Goal: Task Accomplishment & Management: Use online tool/utility

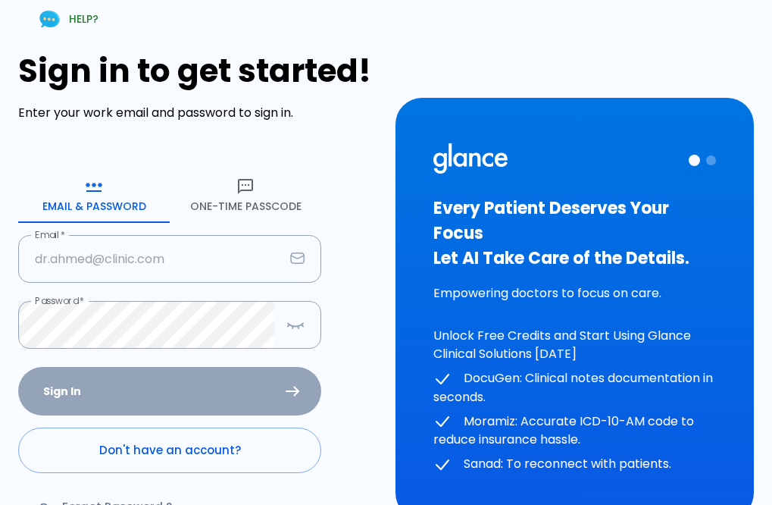
type input "[EMAIL_ADDRESS][DOMAIN_NAME]"
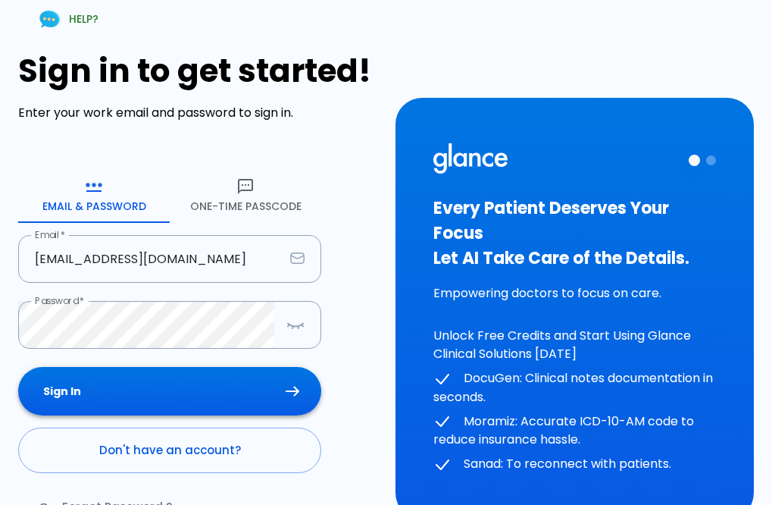
click at [180, 403] on div "Sign In Don't have an account? Forgot Password ?" at bounding box center [169, 454] width 303 height 175
click at [180, 403] on button "Sign In" at bounding box center [169, 391] width 303 height 49
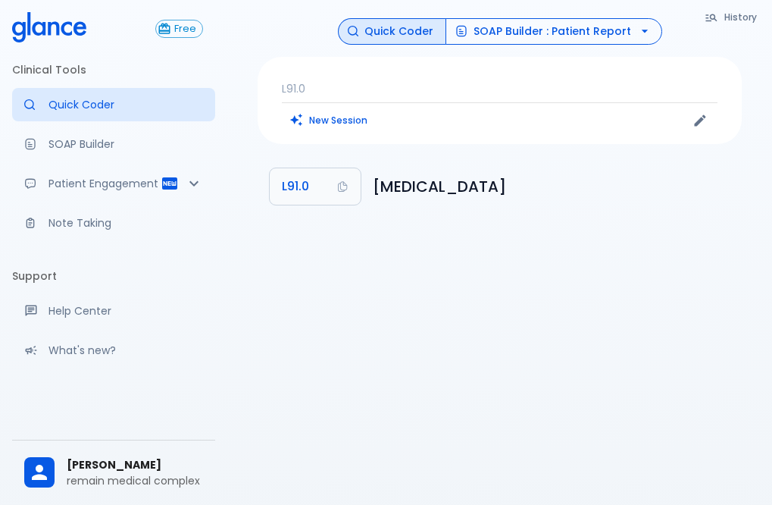
click at [513, 24] on button "SOAP Builder : Patient Report" at bounding box center [554, 31] width 217 height 27
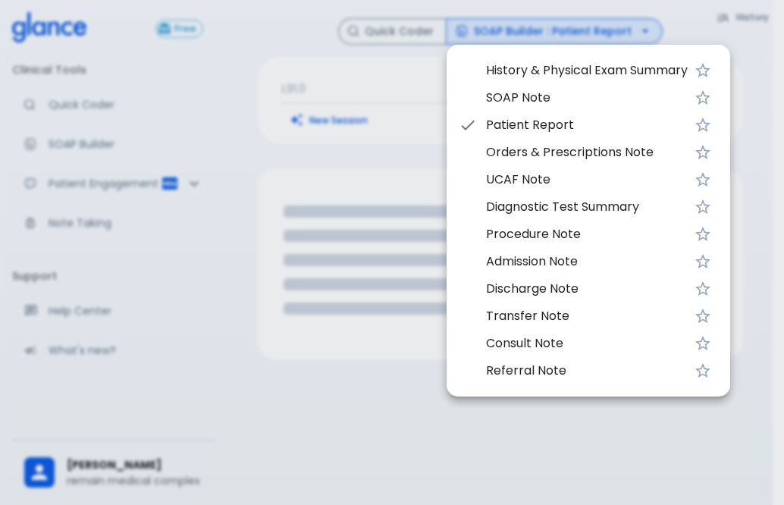
click at [757, 49] on div at bounding box center [392, 252] width 784 height 505
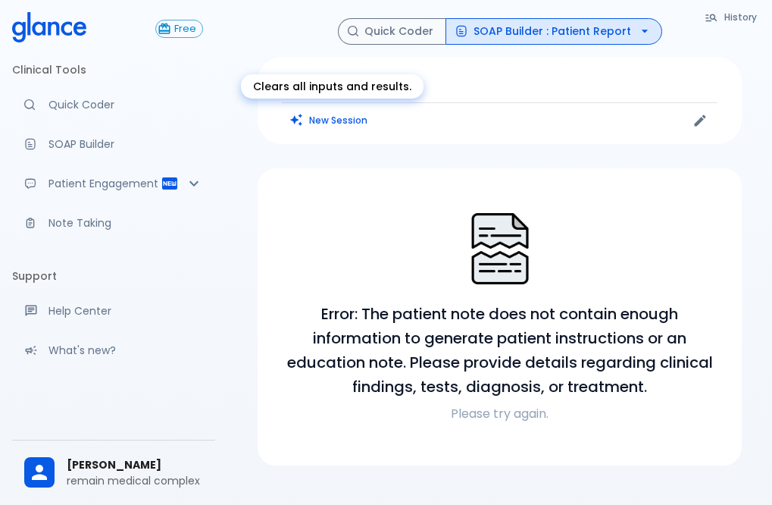
click at [337, 121] on button "New Session" at bounding box center [329, 120] width 95 height 22
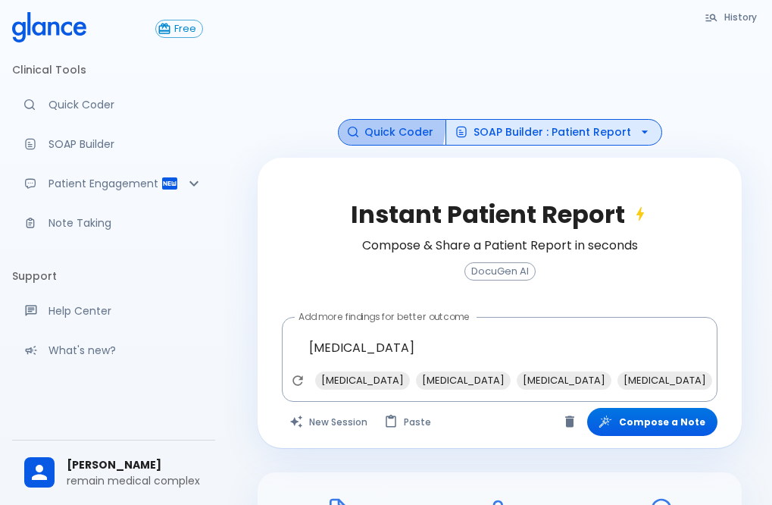
click at [373, 125] on button "Quick Coder" at bounding box center [392, 132] width 108 height 27
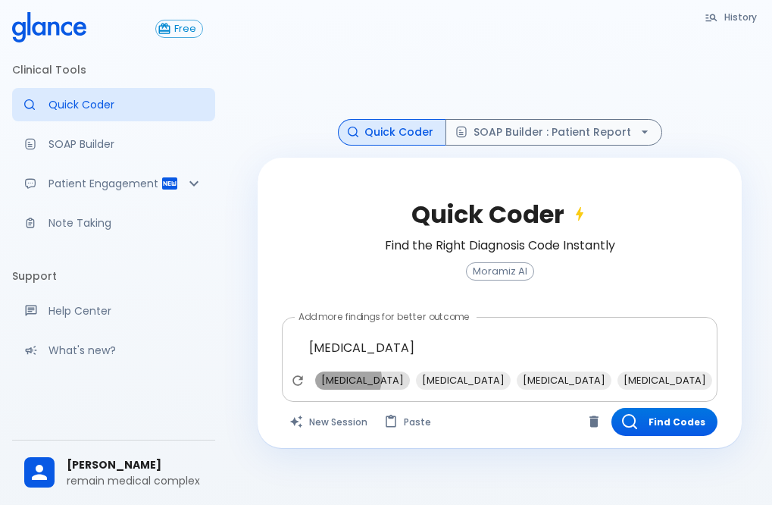
click at [347, 375] on span "[MEDICAL_DATA]" at bounding box center [362, 379] width 95 height 17
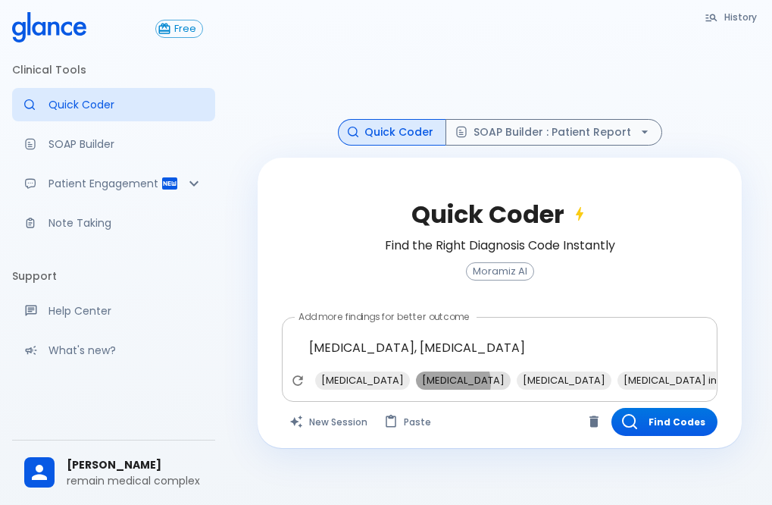
click at [437, 379] on span "[MEDICAL_DATA]" at bounding box center [463, 379] width 95 height 17
type textarea "[MEDICAL_DATA], [MEDICAL_DATA], [MEDICAL_DATA]"
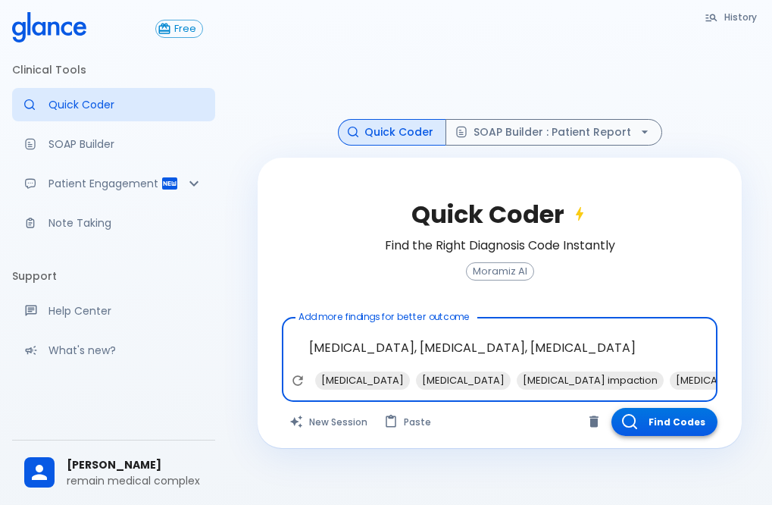
click at [674, 424] on button "Find Codes" at bounding box center [665, 422] width 106 height 28
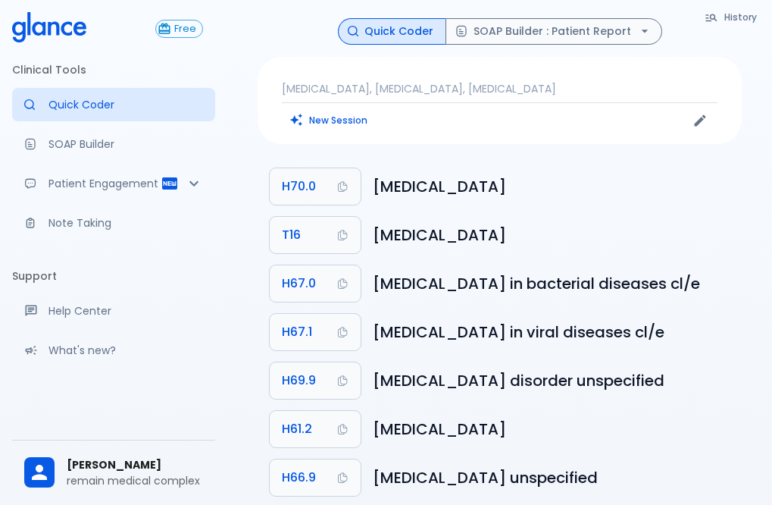
click at [431, 130] on div "New Session" at bounding box center [391, 120] width 218 height 23
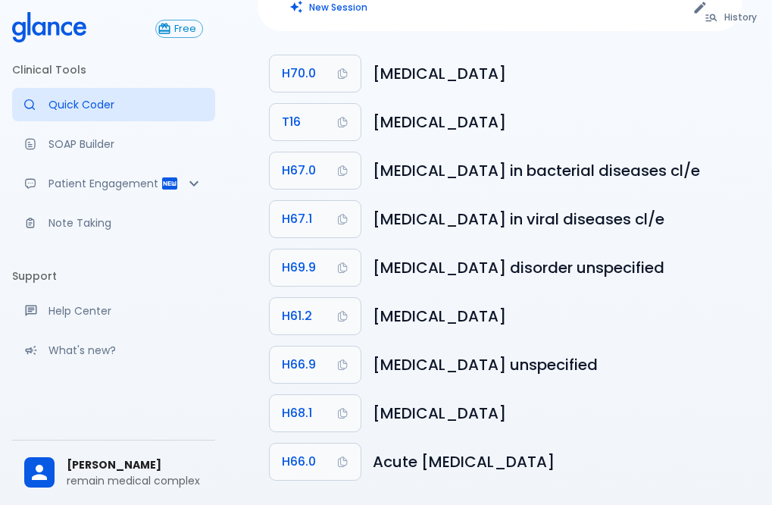
scroll to position [130, 0]
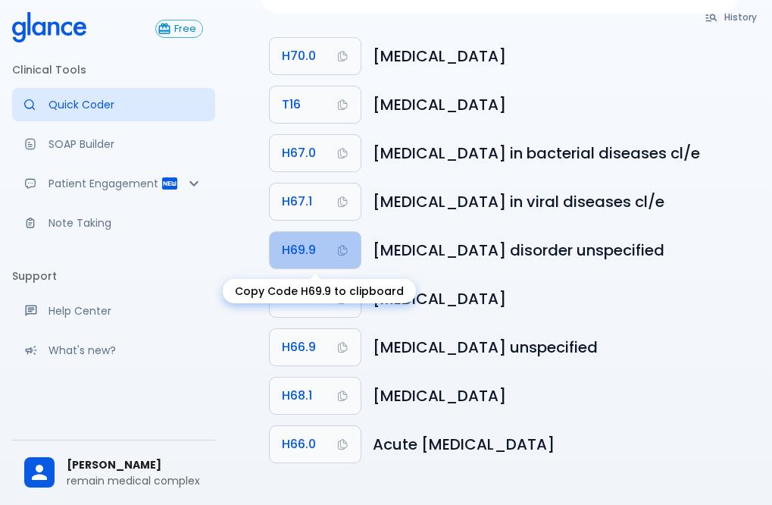
click at [326, 255] on button "H69.9" at bounding box center [315, 250] width 91 height 36
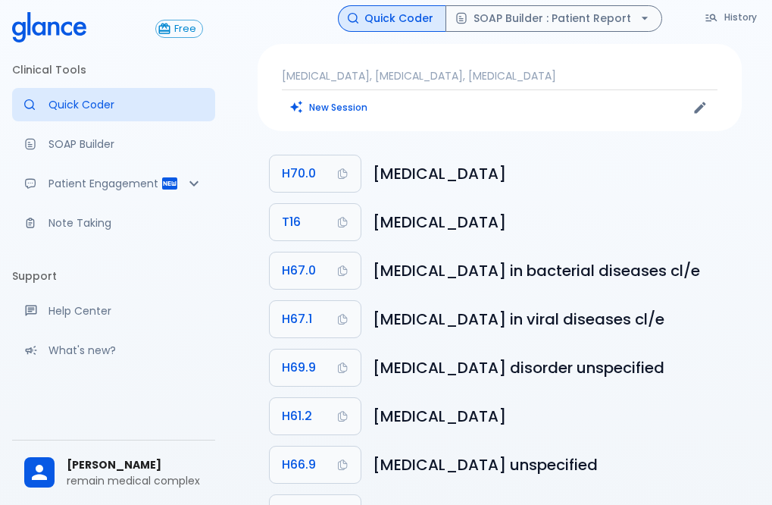
scroll to position [0, 0]
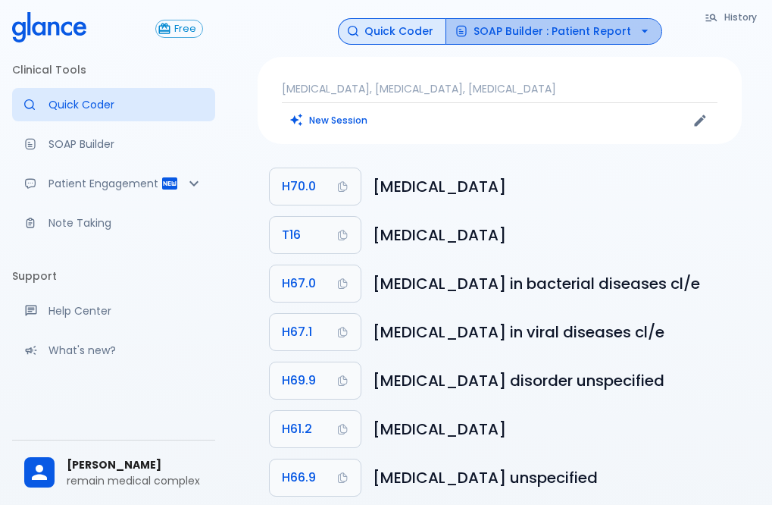
click at [596, 30] on button "SOAP Builder : Patient Report" at bounding box center [554, 31] width 217 height 27
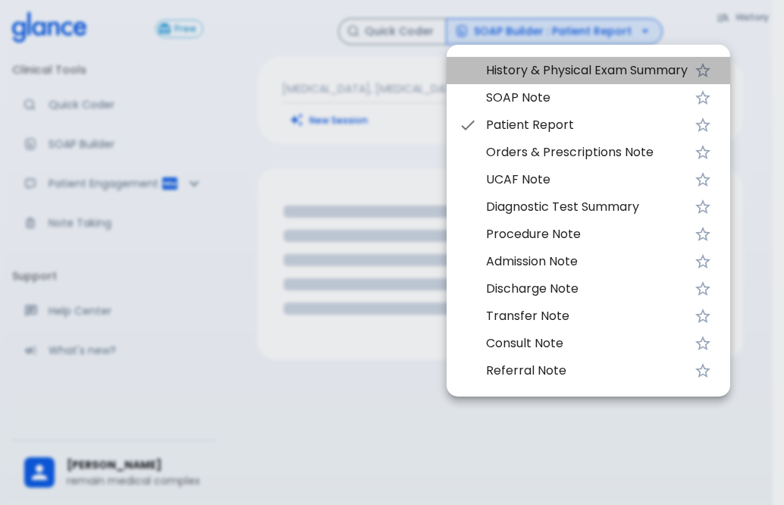
click at [568, 65] on span "History & Physical Exam Summary" at bounding box center [587, 70] width 202 height 18
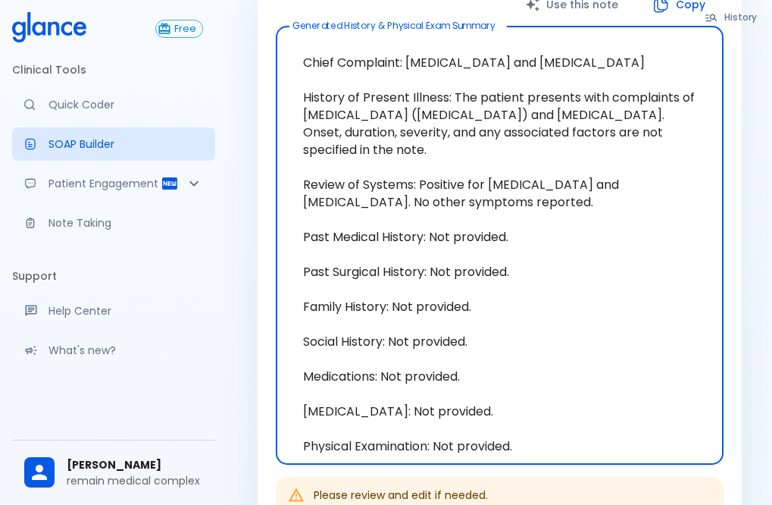
scroll to position [249, 0]
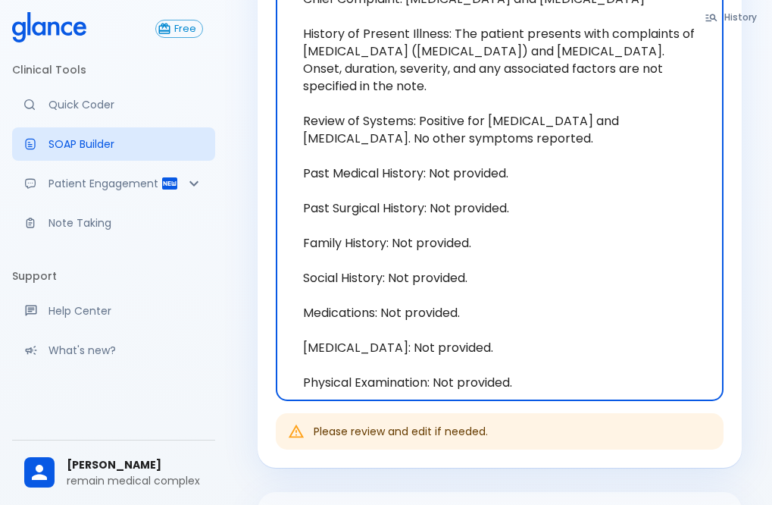
drag, startPoint x: 362, startPoint y: 212, endPoint x: 631, endPoint y: 498, distance: 392.5
click at [631, 498] on div "Use this note Copy Generated History & Physical Exam Summary Chief Complaint: […" at bounding box center [500, 275] width 484 height 711
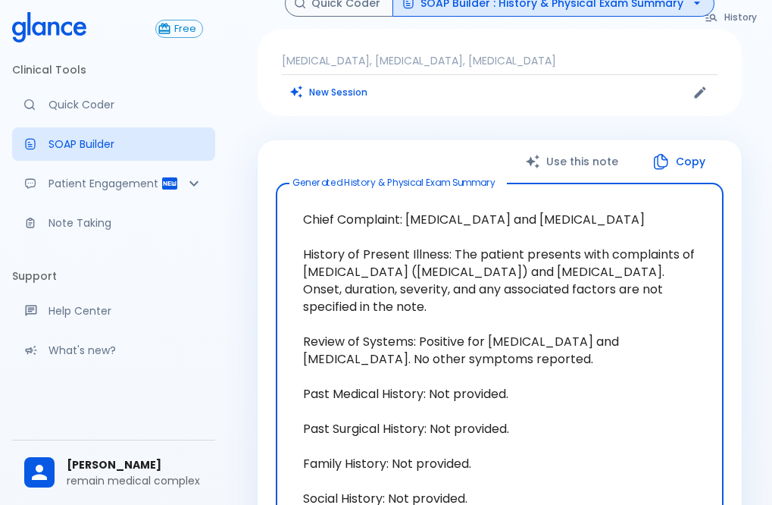
scroll to position [21, 0]
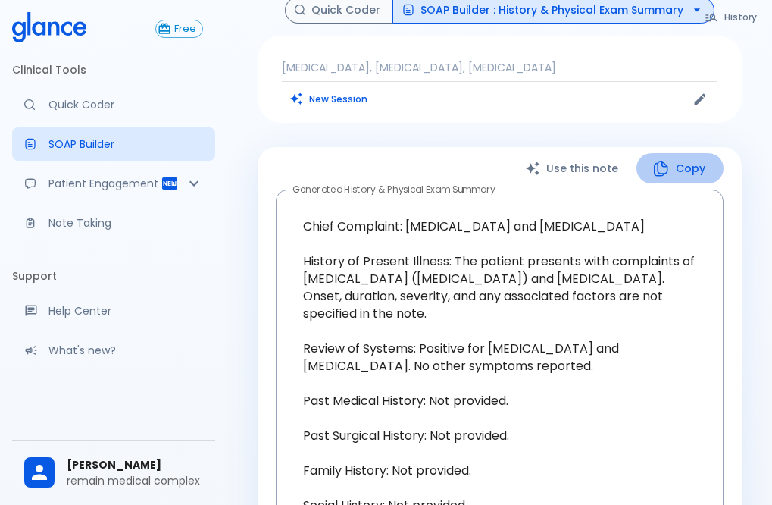
click at [690, 161] on button "Copy" at bounding box center [680, 168] width 87 height 31
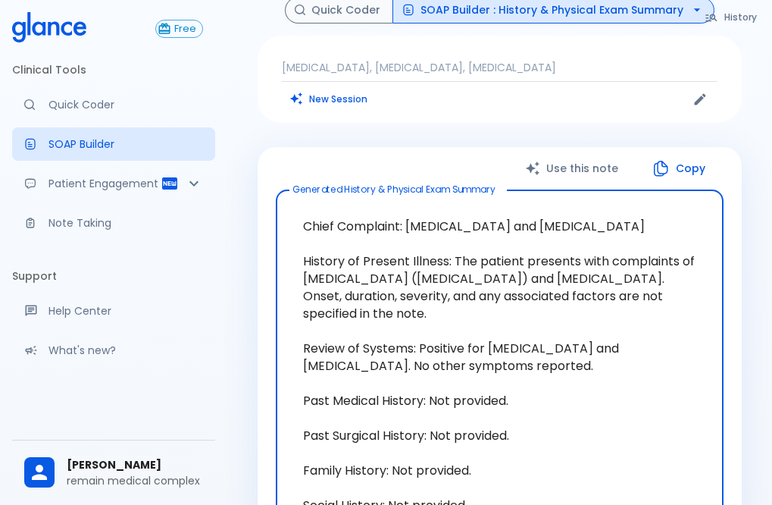
drag, startPoint x: 405, startPoint y: 227, endPoint x: 574, endPoint y: 235, distance: 169.2
click at [574, 235] on textarea "Chief Complaint: [MEDICAL_DATA] and [MEDICAL_DATA] History of Present Illness: …" at bounding box center [500, 409] width 427 height 414
click at [637, 216] on textarea "Chief Complaint: [MEDICAL_DATA] and [MEDICAL_DATA] History of Present Illness: …" at bounding box center [500, 409] width 427 height 414
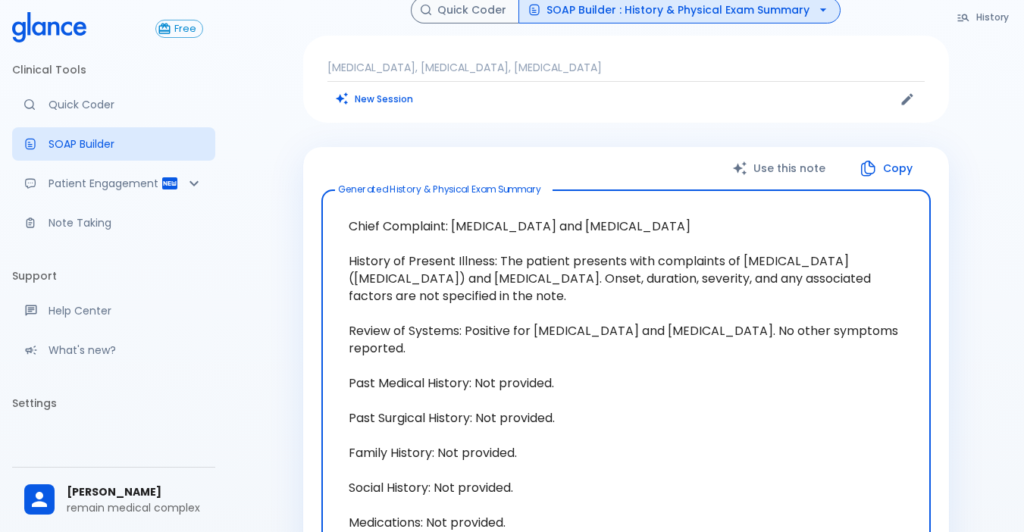
click at [556, 357] on textarea "Chief Complaint: [MEDICAL_DATA] and [MEDICAL_DATA] History of Present Illness: …" at bounding box center [626, 400] width 588 height 396
click at [77, 230] on p "Note Taking" at bounding box center [126, 222] width 155 height 15
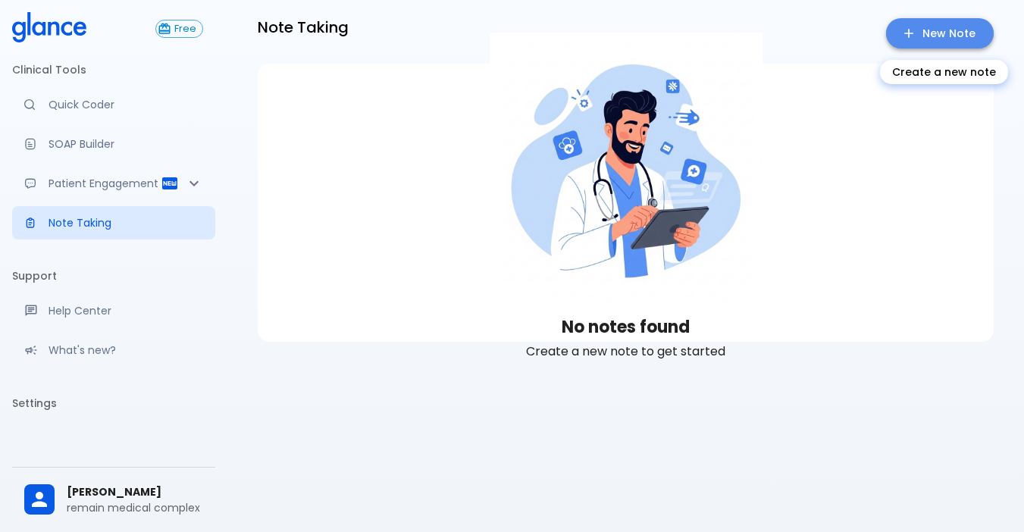
click at [772, 39] on link "New Note" at bounding box center [940, 33] width 108 height 31
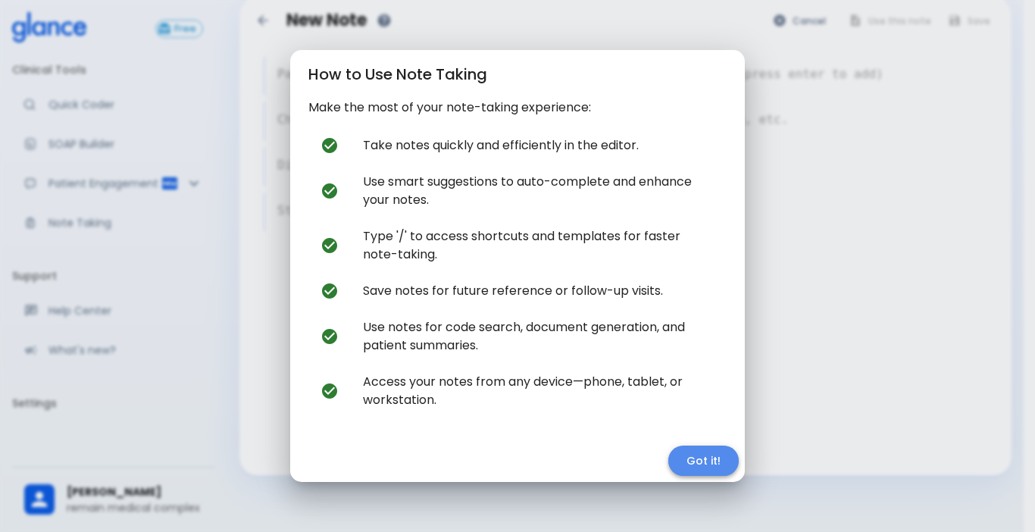
click at [699, 461] on button "Got it!" at bounding box center [704, 461] width 70 height 31
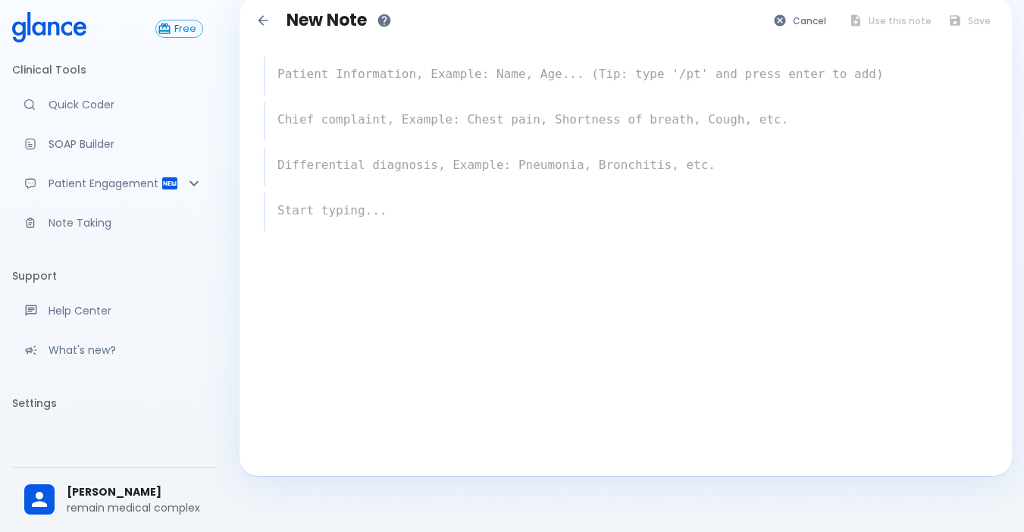
click at [449, 67] on textarea at bounding box center [626, 74] width 722 height 30
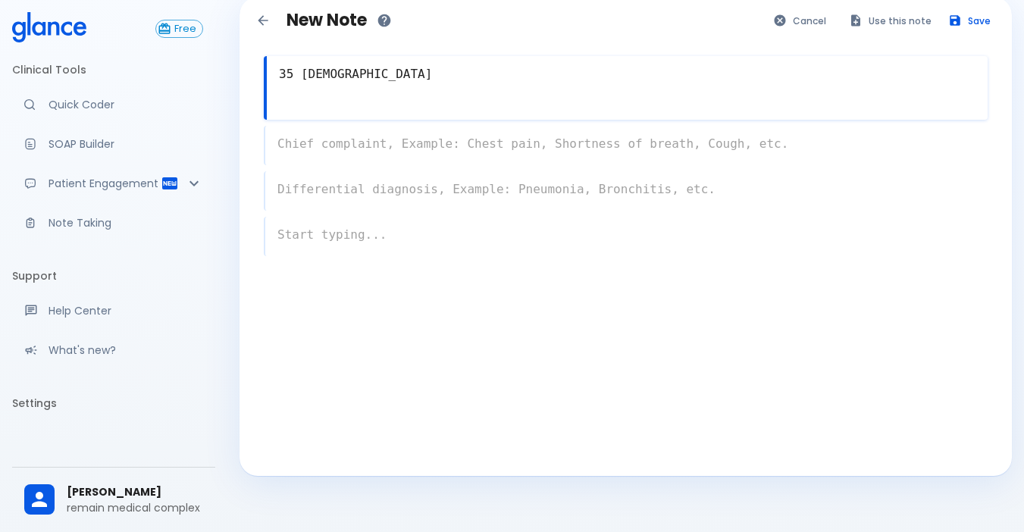
type textarea "35 [DEMOGRAPHIC_DATA]"
click at [415, 136] on div "x" at bounding box center [626, 145] width 724 height 39
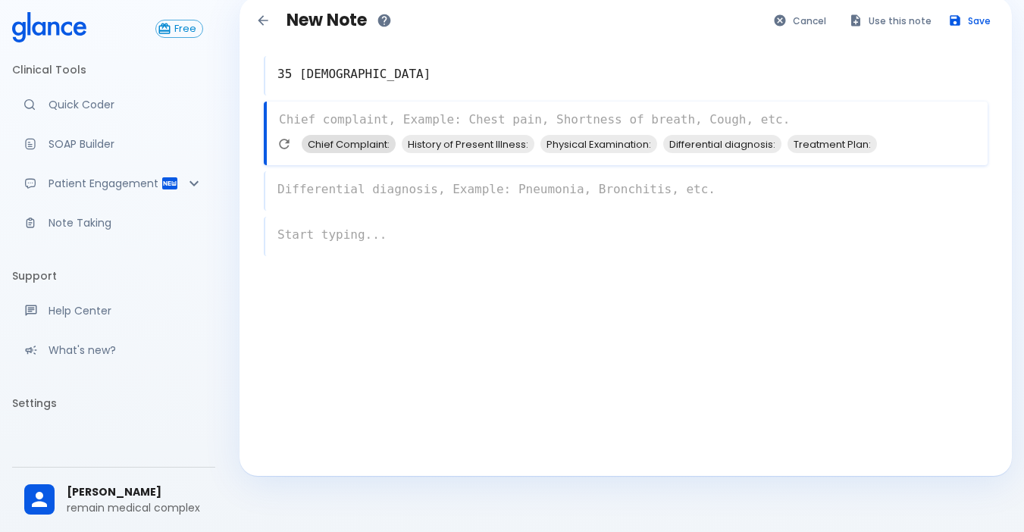
click at [312, 140] on span "Chief Complaint:" at bounding box center [349, 144] width 94 height 17
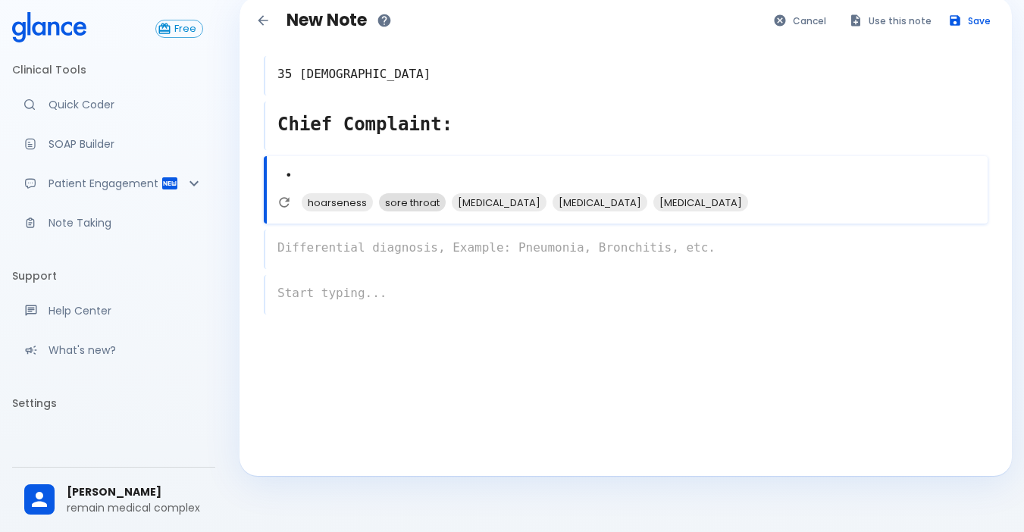
click at [396, 197] on span "sore throat" at bounding box center [412, 202] width 67 height 17
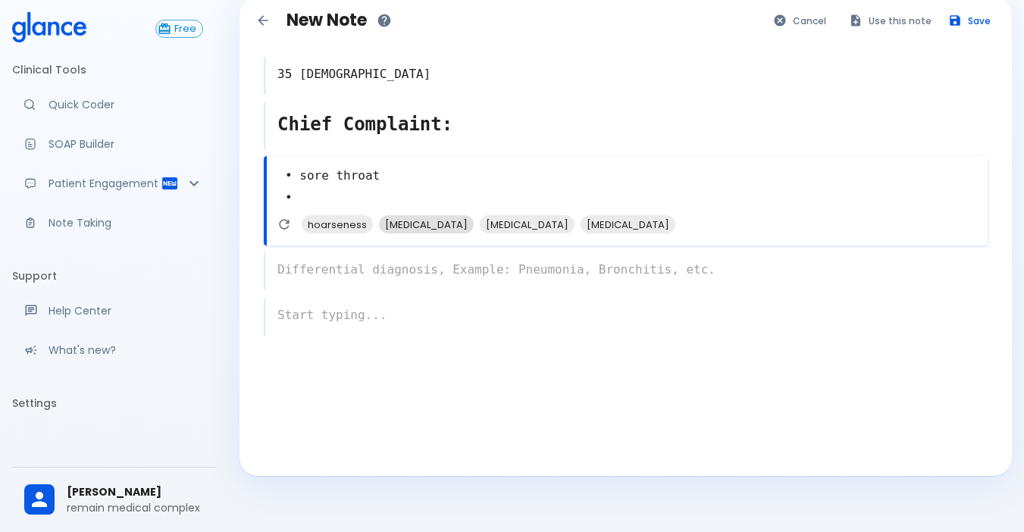
click at [396, 227] on span "[MEDICAL_DATA]" at bounding box center [426, 224] width 95 height 17
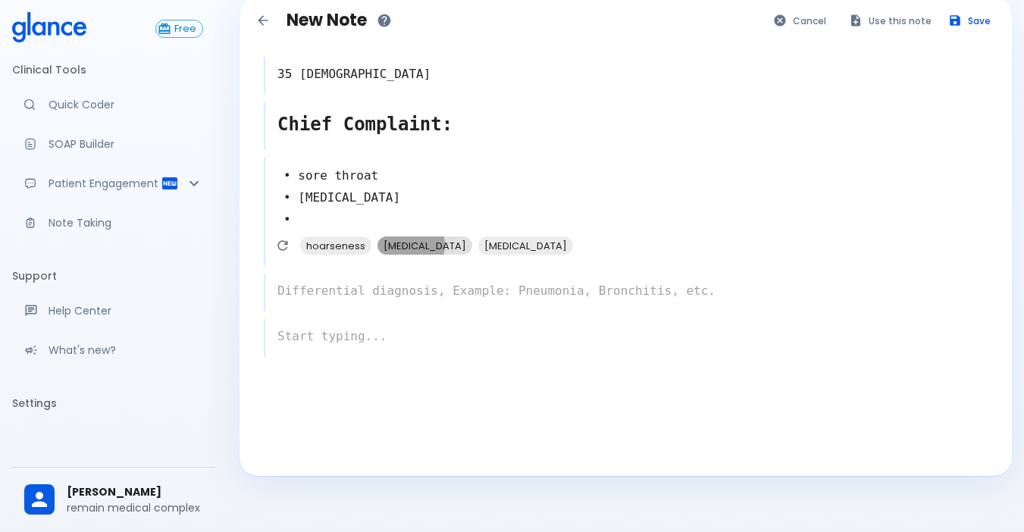
click at [409, 246] on span "[MEDICAL_DATA]" at bounding box center [424, 245] width 95 height 17
type textarea "• sore throat • [MEDICAL_DATA] • [MEDICAL_DATA] •"
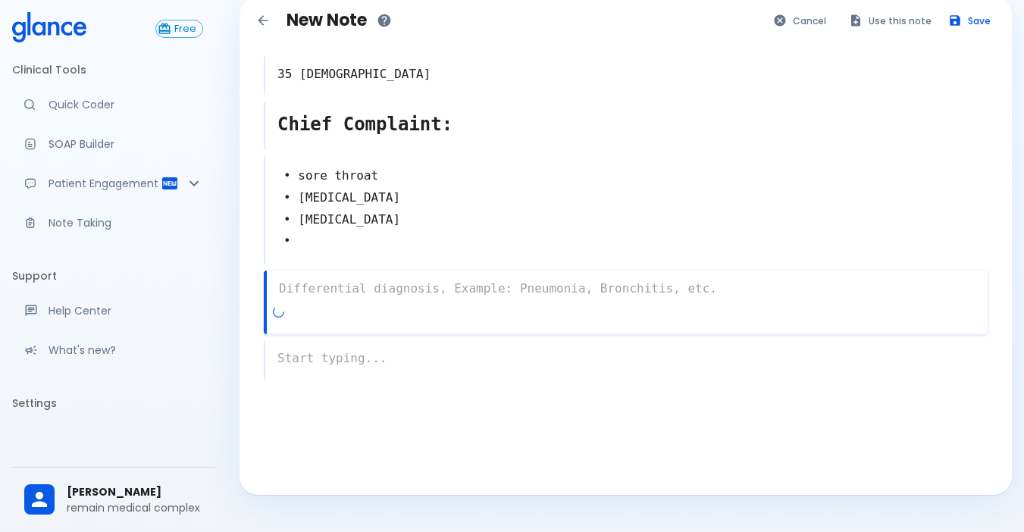
click at [353, 305] on div "x" at bounding box center [626, 303] width 724 height 64
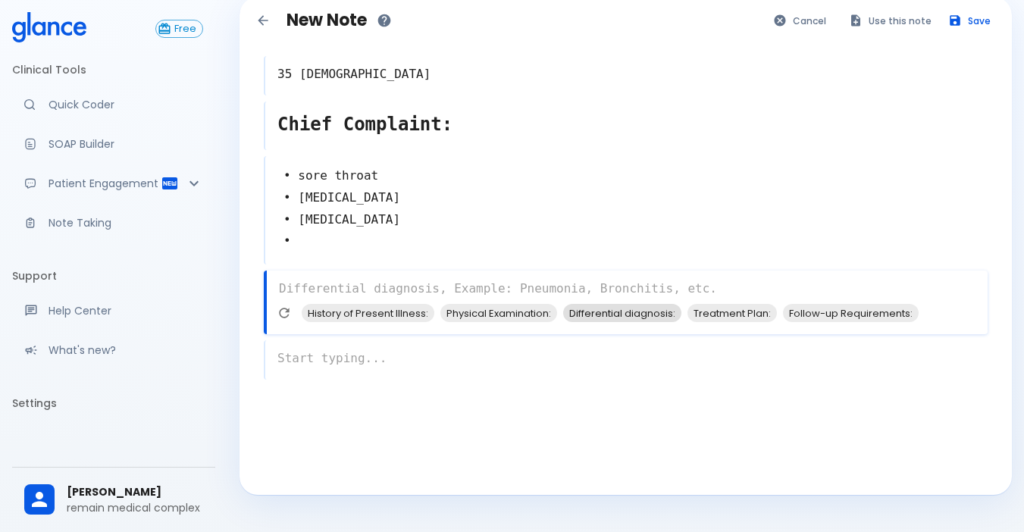
click at [591, 313] on span "Differential diagnosis:" at bounding box center [622, 313] width 118 height 17
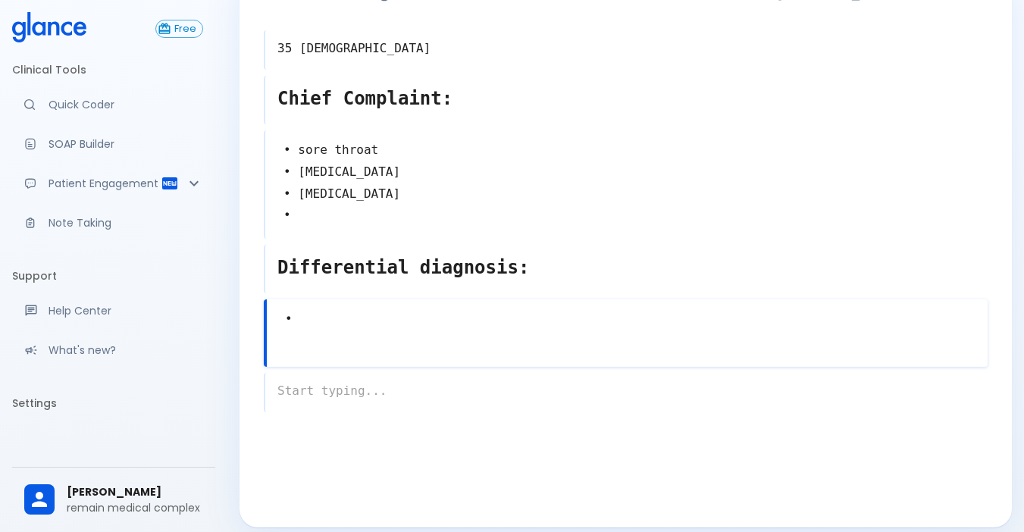
scroll to position [61, 0]
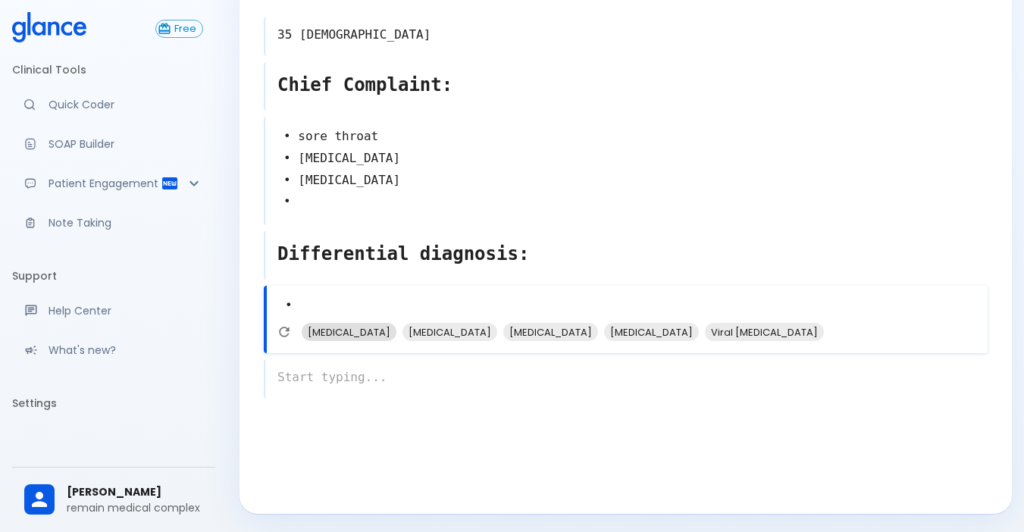
click at [320, 329] on span "[MEDICAL_DATA]" at bounding box center [349, 332] width 95 height 17
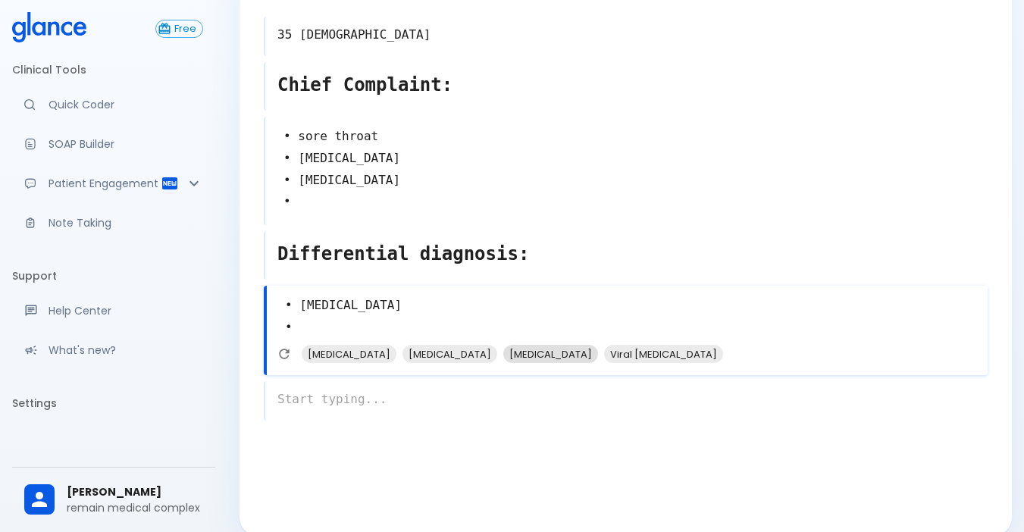
click at [503, 350] on span "[MEDICAL_DATA]" at bounding box center [550, 354] width 95 height 17
type textarea "• [MEDICAL_DATA] • [MEDICAL_DATA] •"
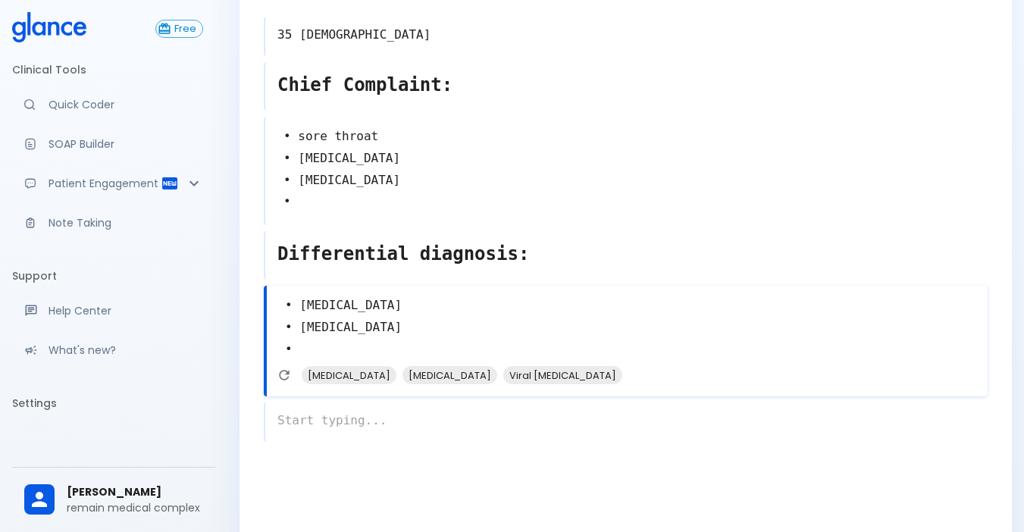
click at [366, 431] on div "x" at bounding box center [626, 421] width 724 height 39
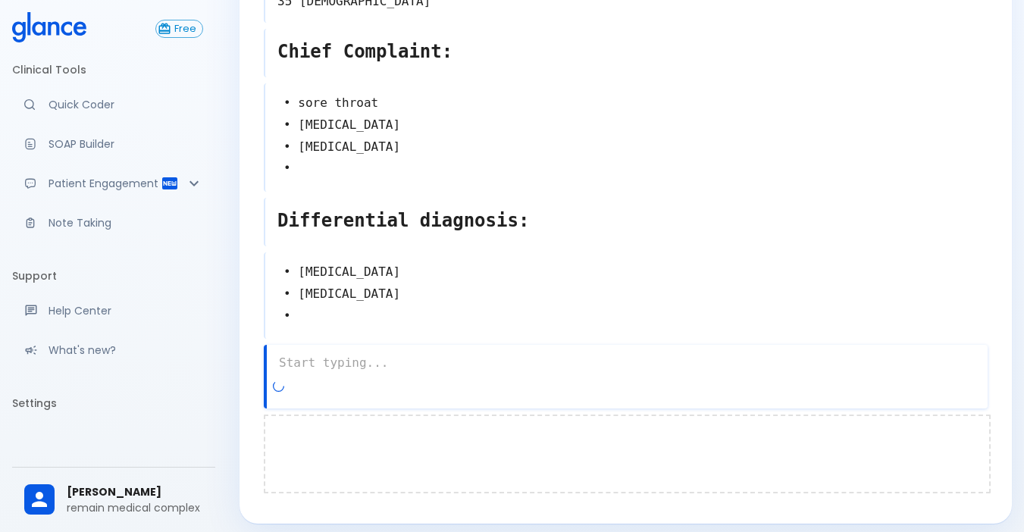
scroll to position [104, 0]
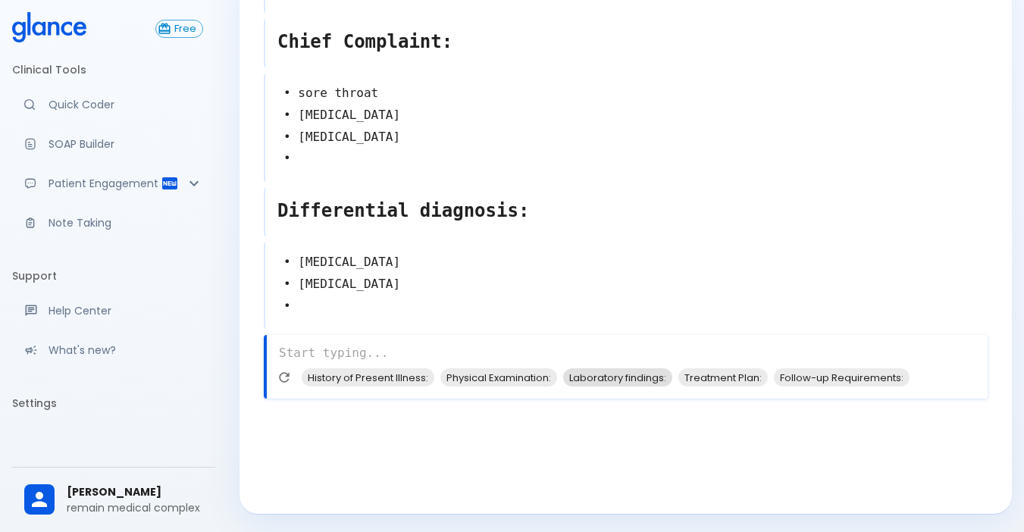
click at [571, 376] on span "Laboratory findings:" at bounding box center [617, 377] width 109 height 17
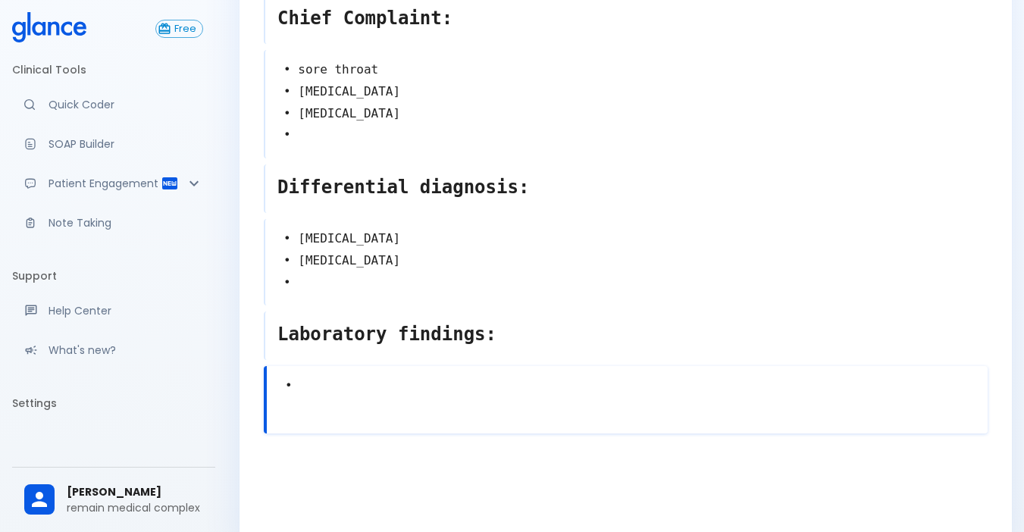
scroll to position [162, 0]
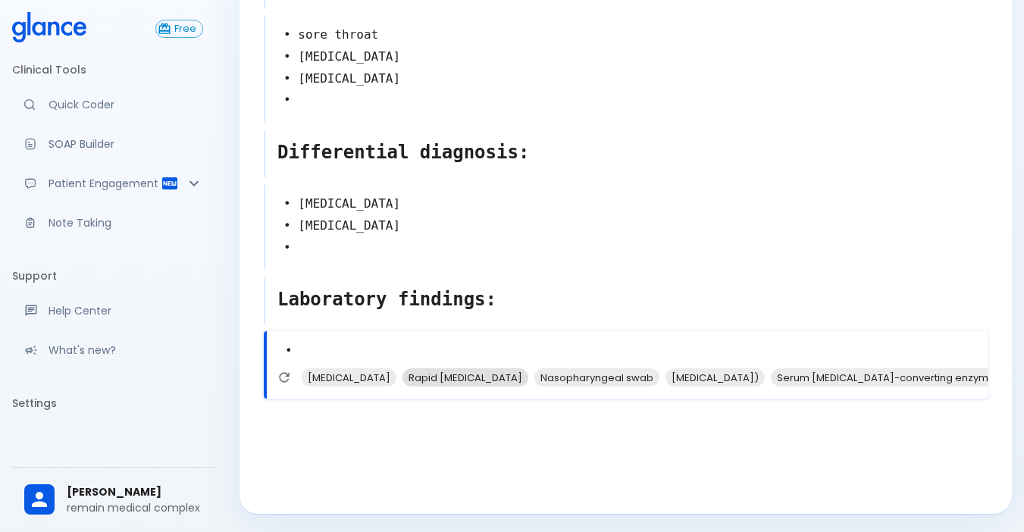
click at [406, 370] on span "Rapid [MEDICAL_DATA]" at bounding box center [465, 377] width 126 height 17
type textarea "• Rapid [MEDICAL_DATA] •"
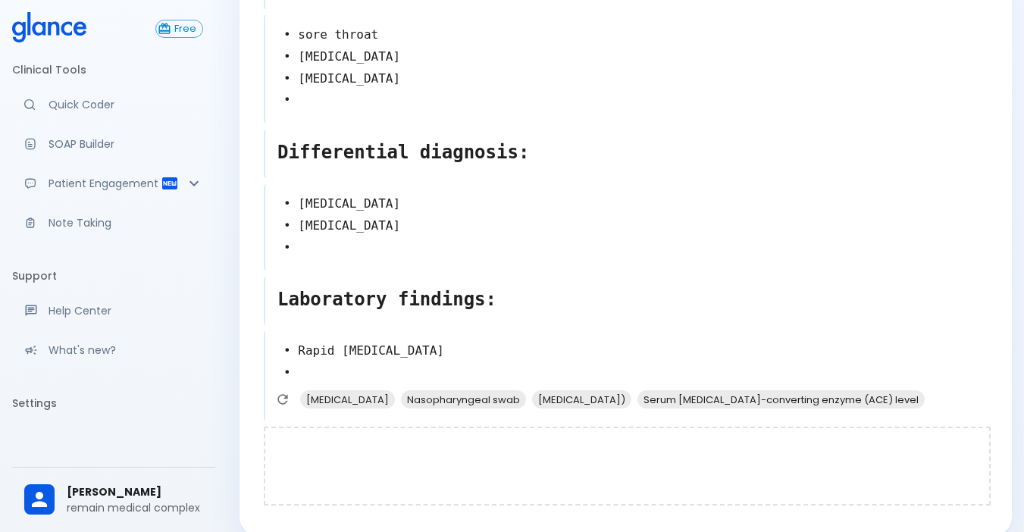
click at [327, 449] on div at bounding box center [627, 466] width 727 height 79
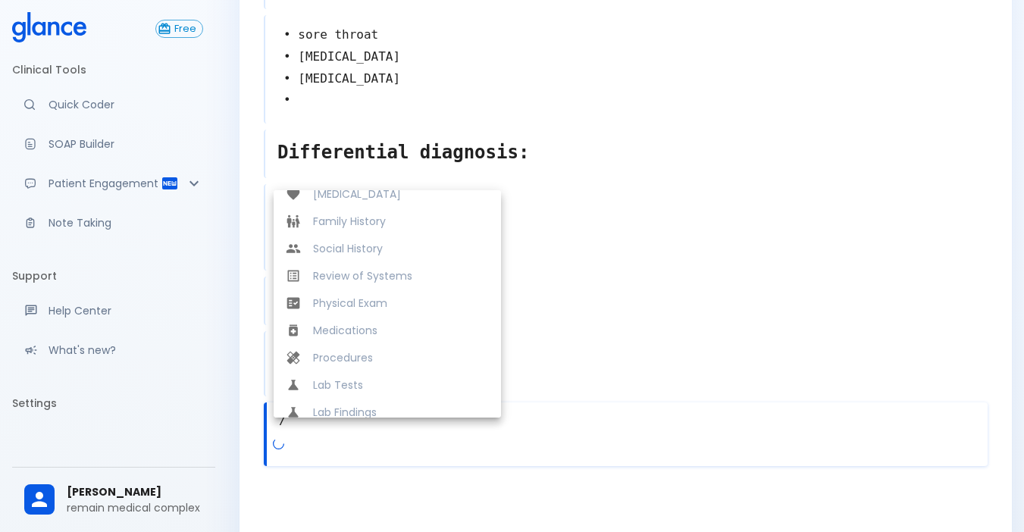
scroll to position [318, 0]
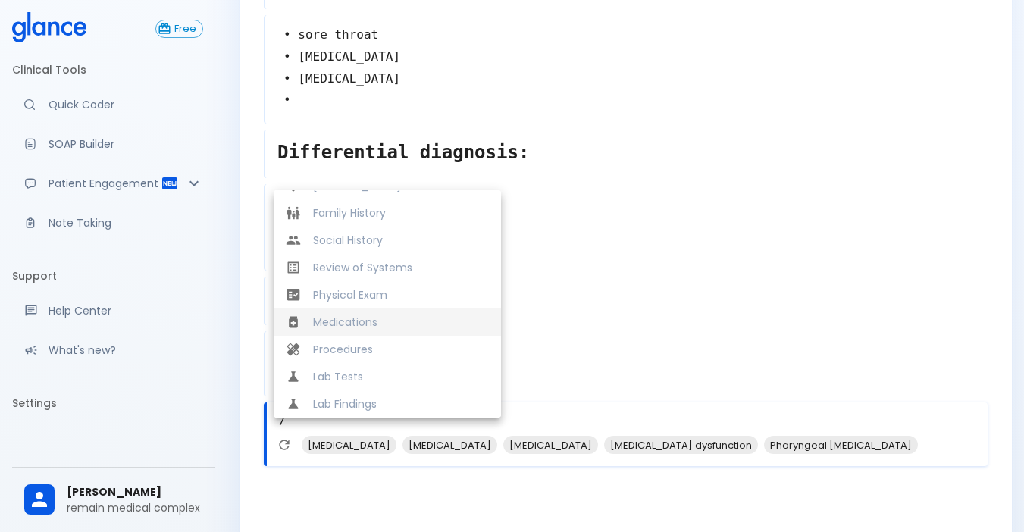
click at [365, 329] on span "Medications" at bounding box center [401, 322] width 176 height 15
type textarea "Medications"
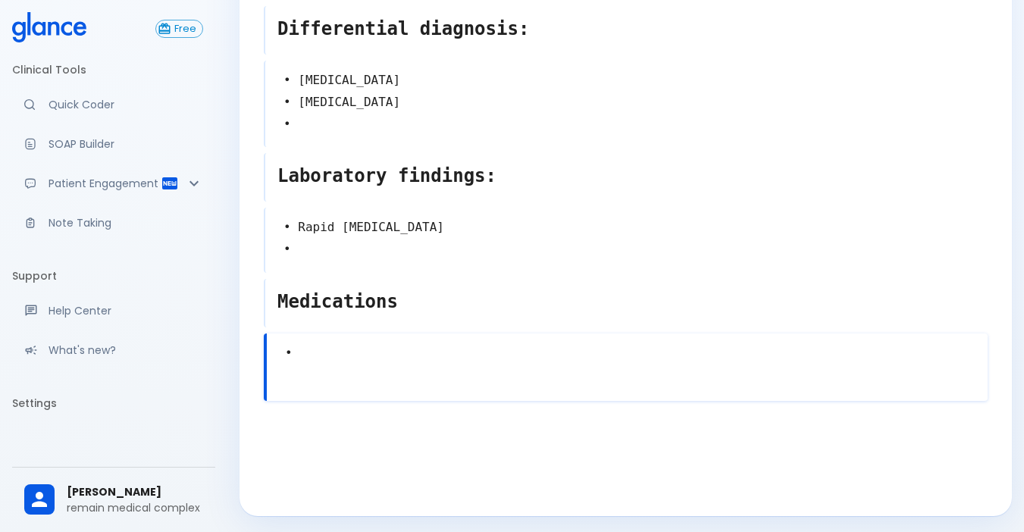
scroll to position [288, 0]
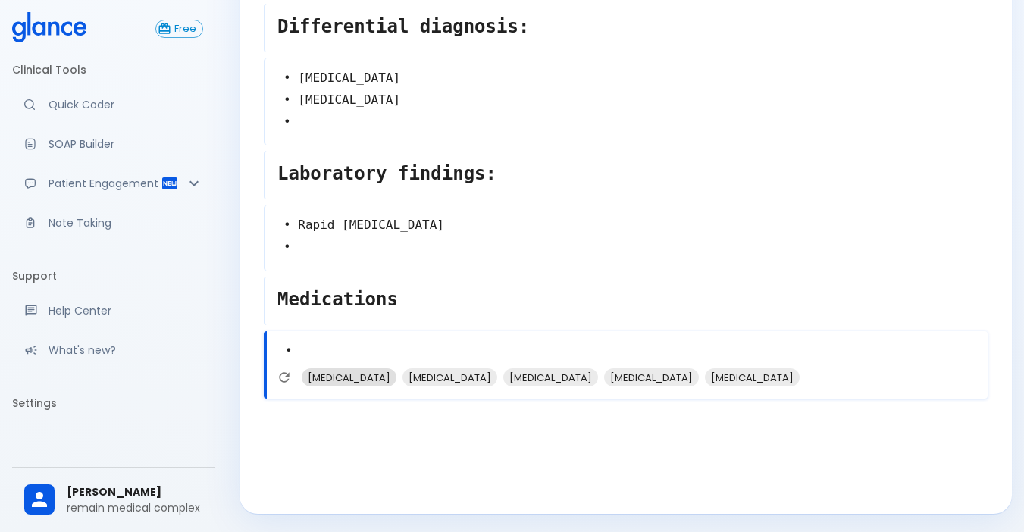
click at [362, 378] on span "[MEDICAL_DATA]" at bounding box center [349, 377] width 95 height 17
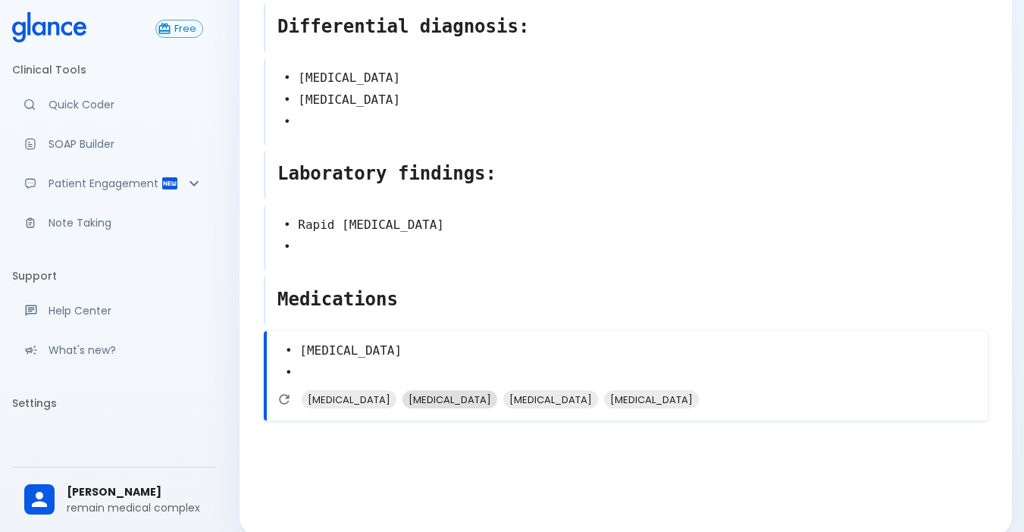
click at [406, 401] on span "[MEDICAL_DATA]" at bounding box center [449, 399] width 95 height 17
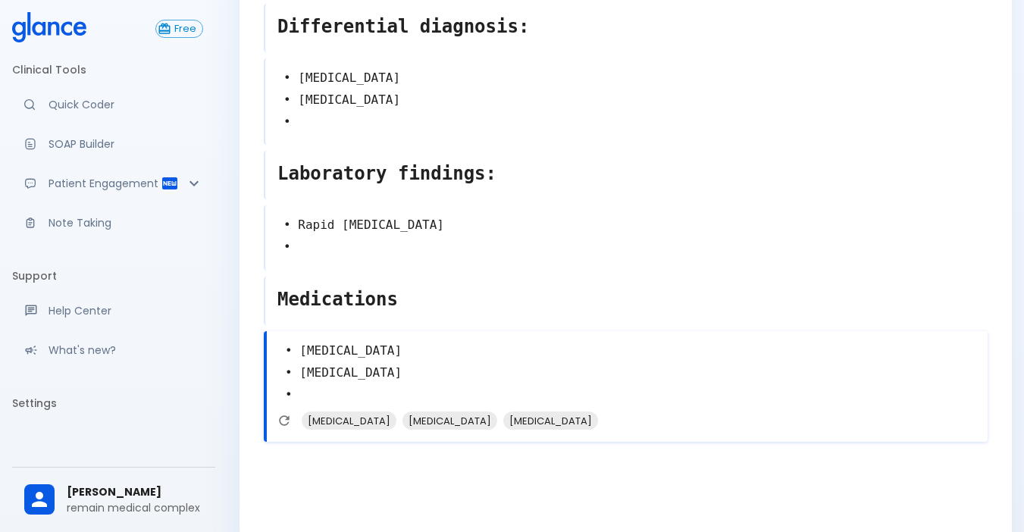
click at [374, 379] on textarea "• [MEDICAL_DATA] • [MEDICAL_DATA] •" at bounding box center [627, 372] width 721 height 77
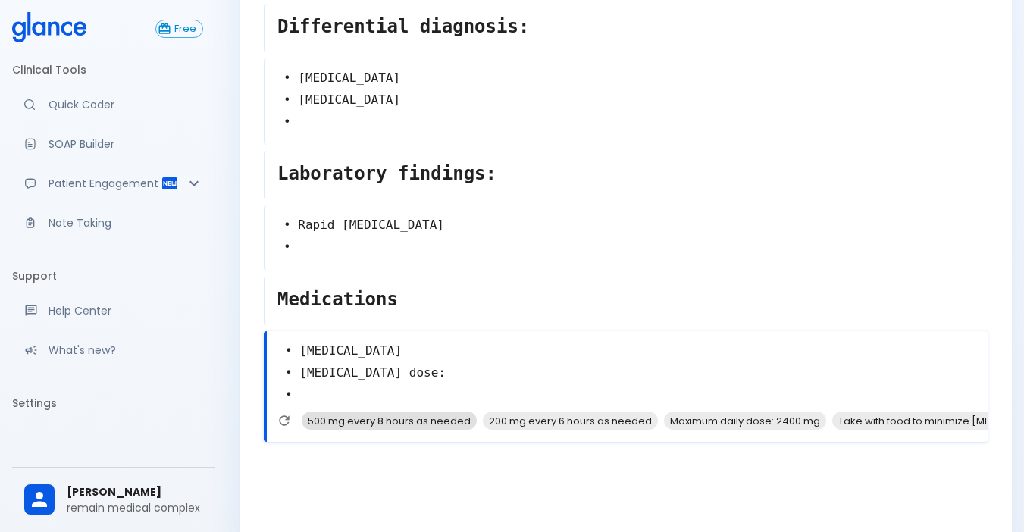
click at [352, 418] on span "500 mg every 8 hours as needed" at bounding box center [389, 420] width 175 height 17
type textarea "• [MEDICAL_DATA] • [MEDICAL_DATA] dose: 500 mg every 8 hours as needed •"
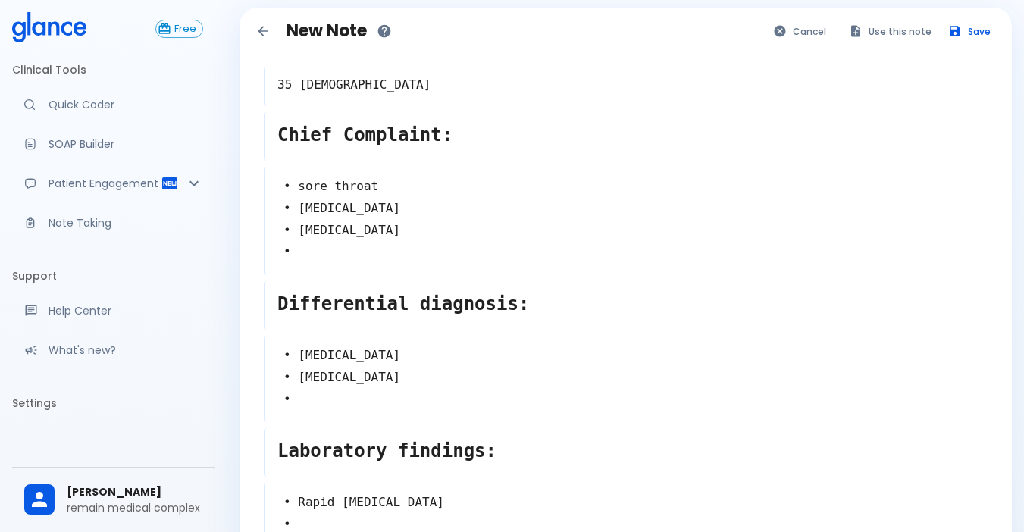
scroll to position [0, 0]
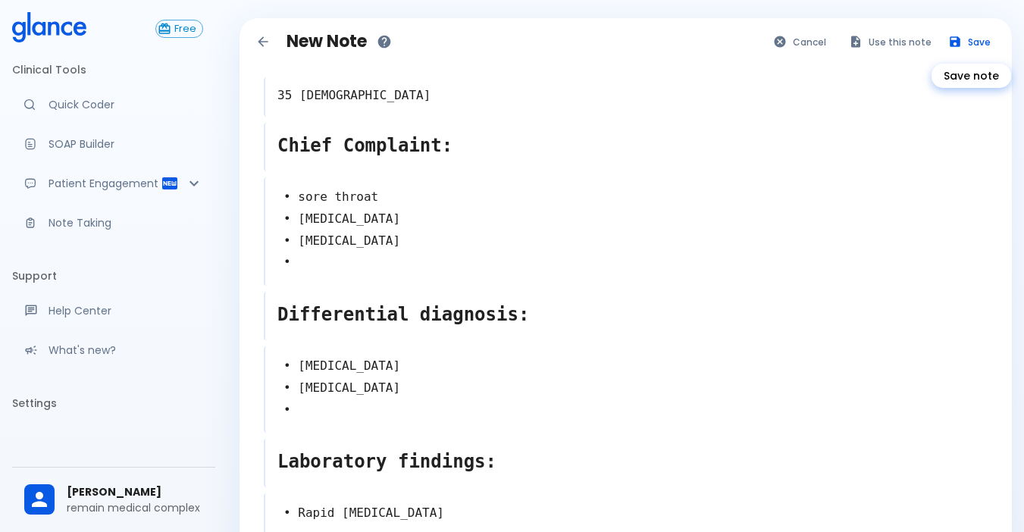
click at [772, 32] on button "Save" at bounding box center [970, 42] width 59 height 22
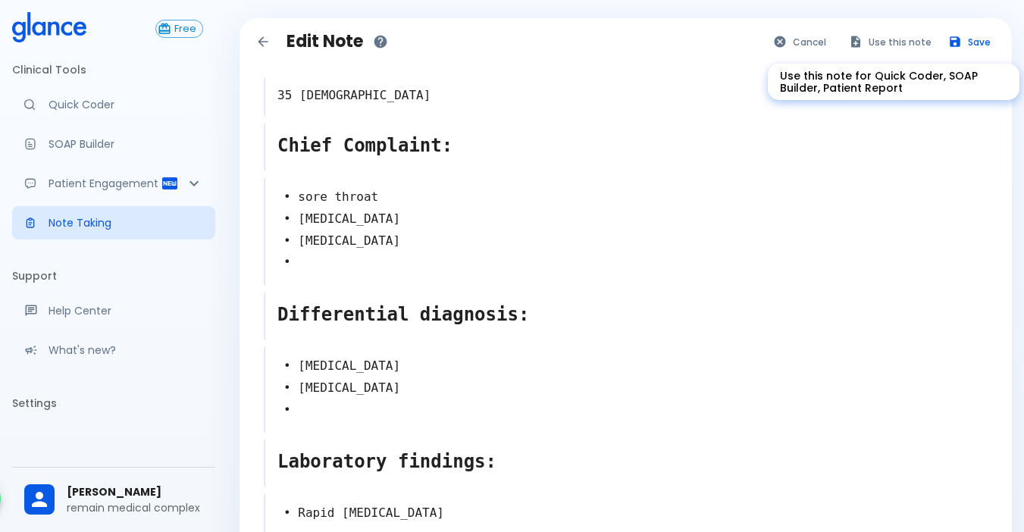
click at [772, 39] on button "Use this note" at bounding box center [890, 42] width 99 height 22
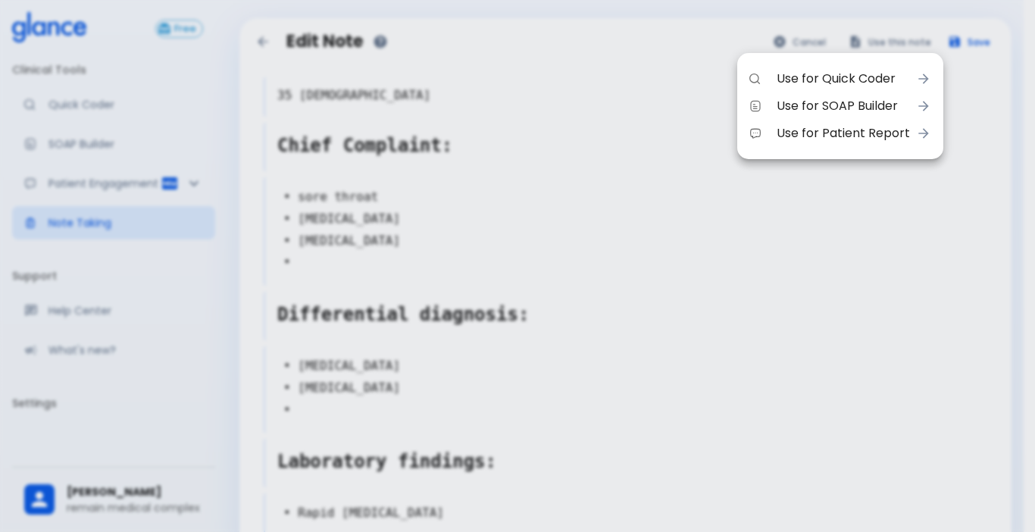
click at [772, 77] on span "Use for Quick Coder" at bounding box center [843, 79] width 133 height 18
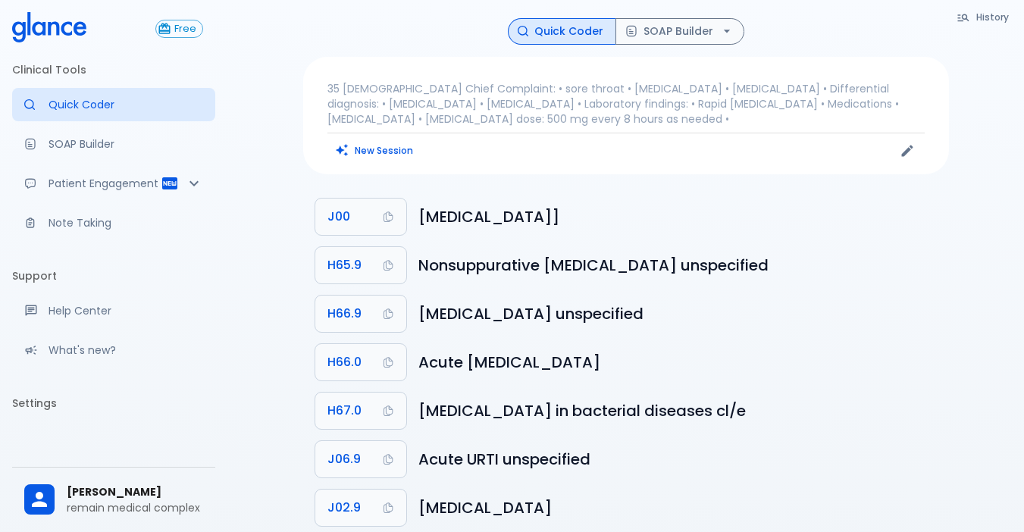
click at [365, 163] on div "35 [DEMOGRAPHIC_DATA] Chief Complaint: • sore throat • [MEDICAL_DATA] • [MEDICA…" at bounding box center [626, 115] width 646 height 117
click at [710, 17] on div "History Quick Coder SOAP Builder 35 [DEMOGRAPHIC_DATA] Chief Complaint: • sore …" at bounding box center [625, 284] width 797 height 568
click at [712, 26] on button "SOAP Builder" at bounding box center [679, 31] width 129 height 27
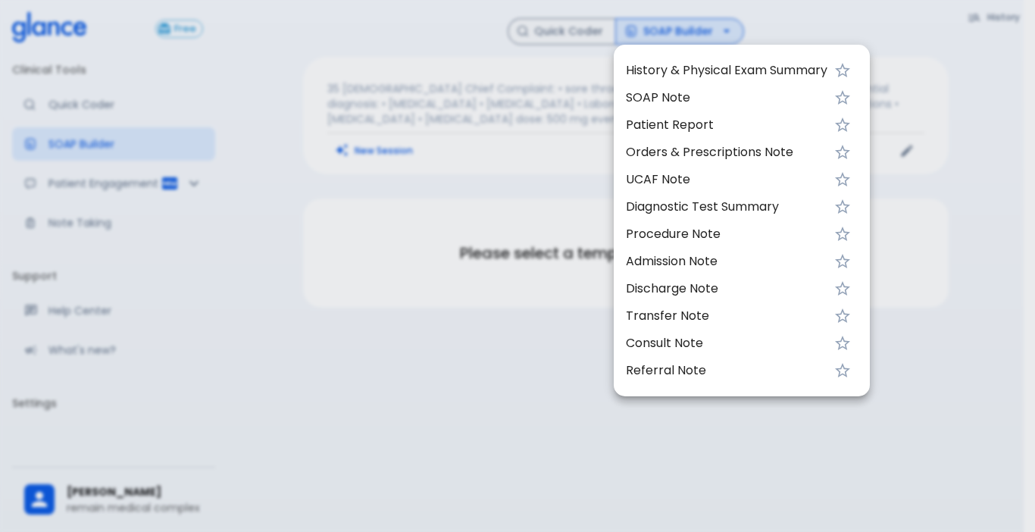
click at [690, 69] on span "History & Physical Exam Summary" at bounding box center [727, 70] width 202 height 18
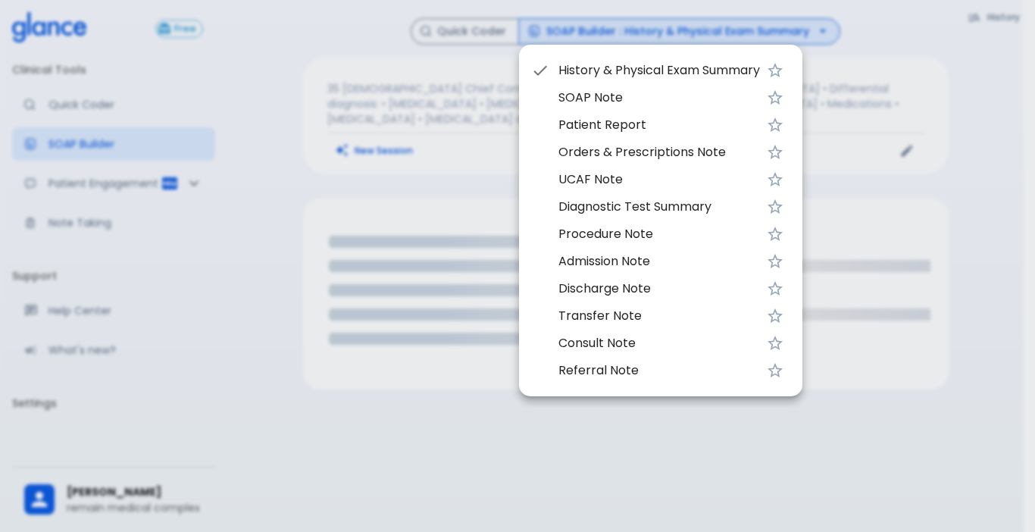
click at [536, 450] on div at bounding box center [517, 266] width 1035 height 532
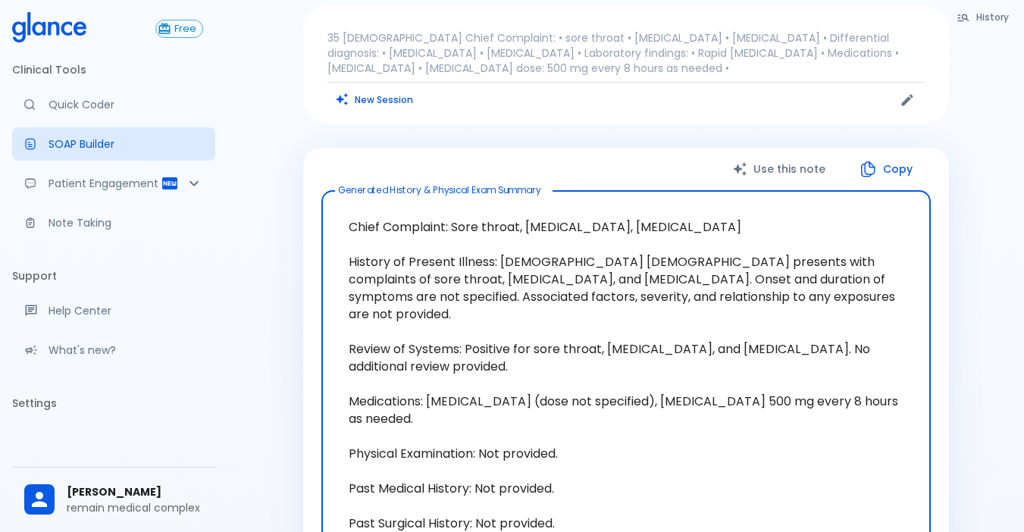
scroll to position [76, 0]
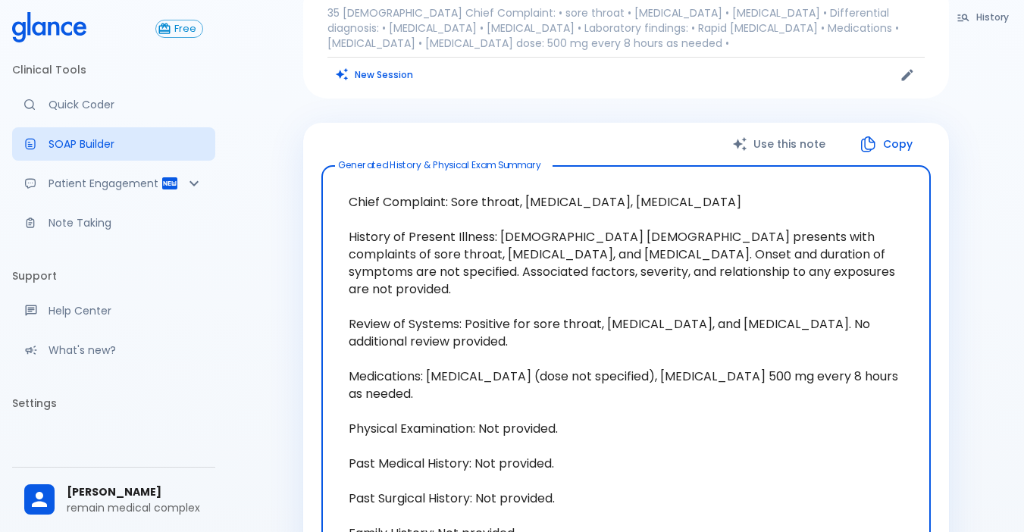
click at [548, 362] on textarea "Chief Complaint: Sore throat, [MEDICAL_DATA], [MEDICAL_DATA] History of Present…" at bounding box center [626, 411] width 588 height 466
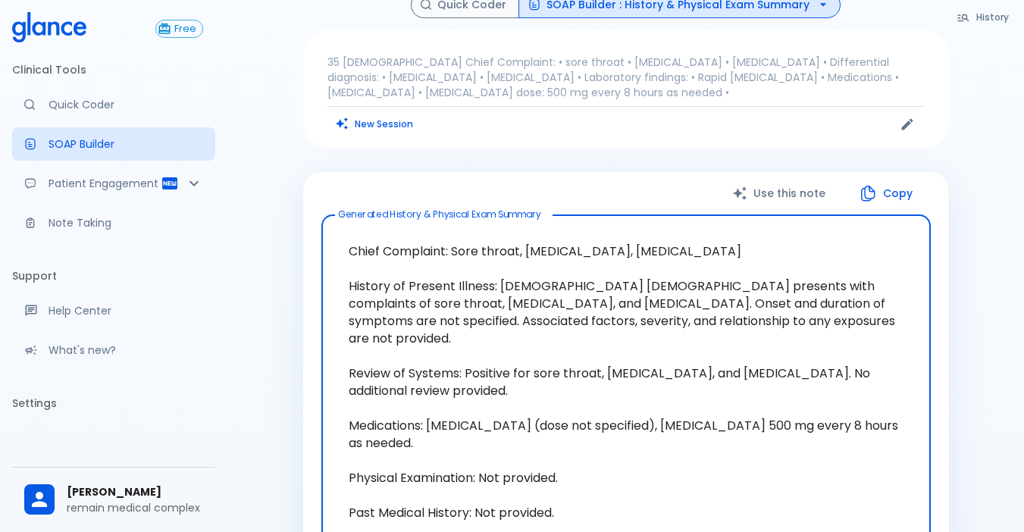
scroll to position [0, 0]
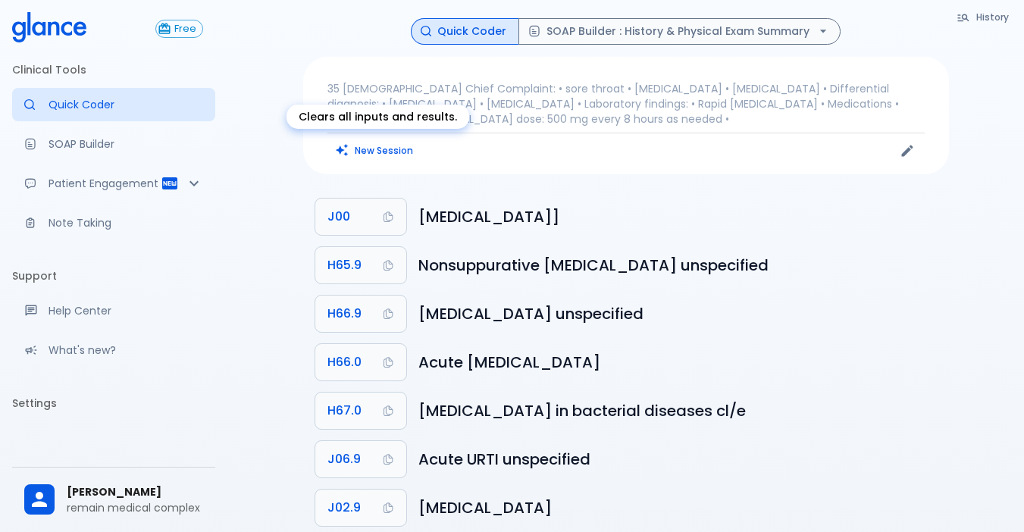
click at [367, 149] on button "New Session" at bounding box center [374, 150] width 95 height 22
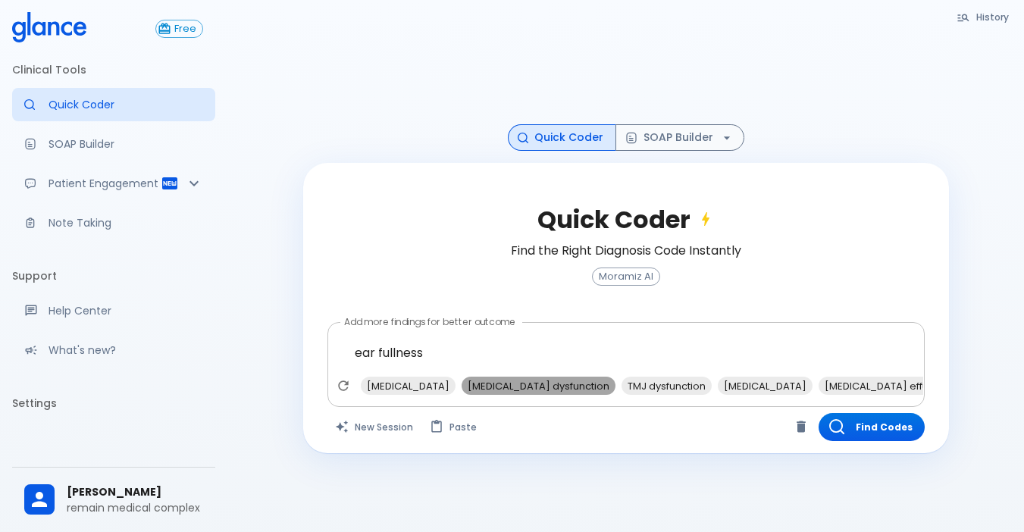
click at [478, 382] on span "eustachian tube dysfunction" at bounding box center [539, 385] width 154 height 17
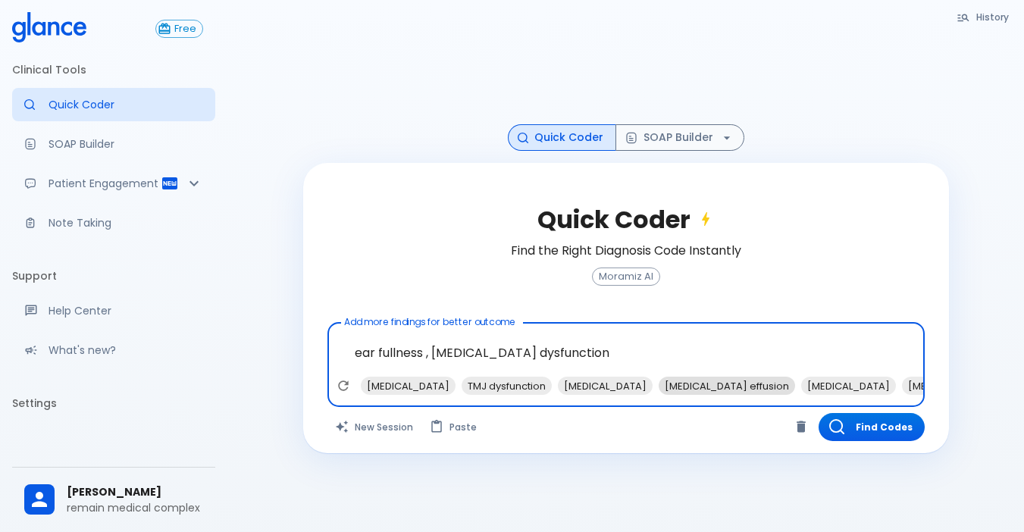
click at [659, 387] on span "middle ear effusion" at bounding box center [727, 385] width 136 height 17
type textarea "ear fullness , eustachian tube dysfunction, middle ear effusion"
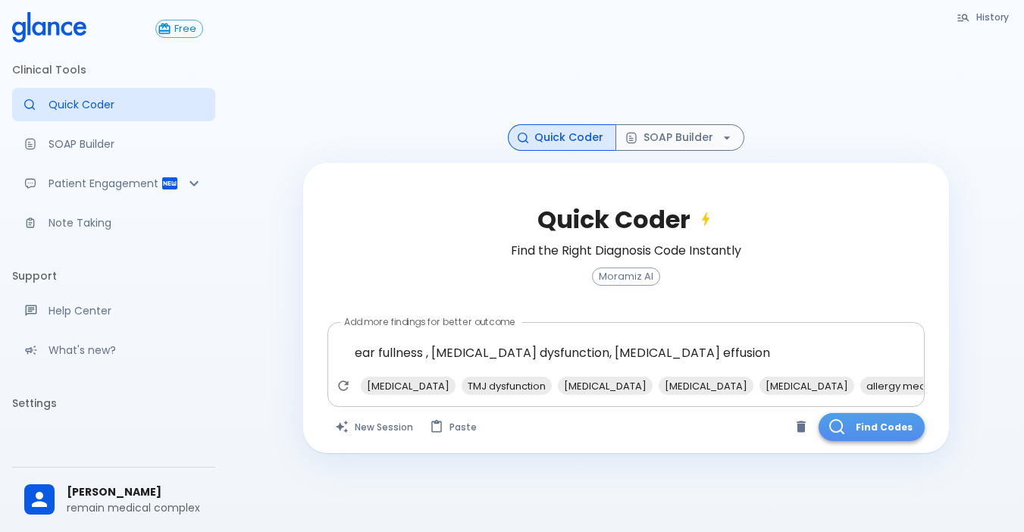
click at [848, 422] on button "Find Codes" at bounding box center [872, 427] width 106 height 28
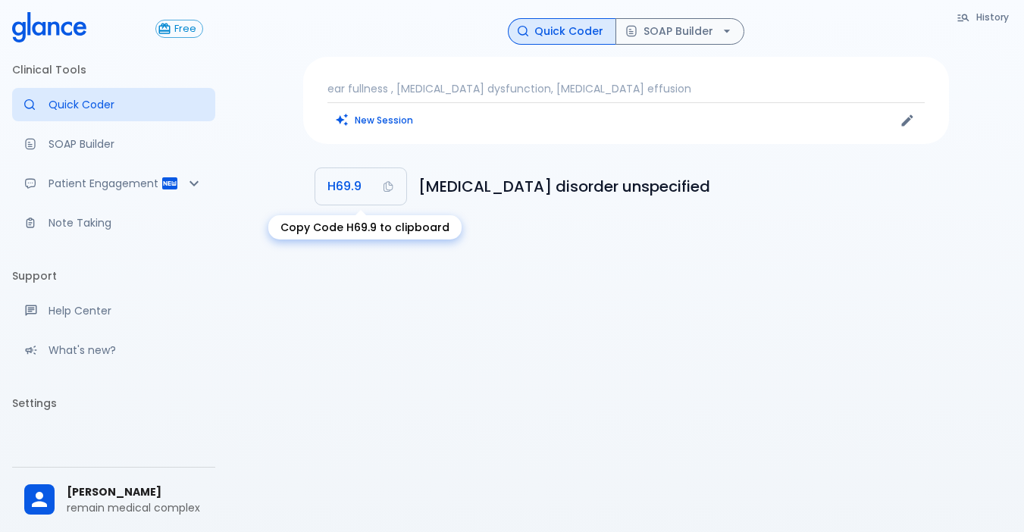
click at [357, 189] on span "H69.9" at bounding box center [344, 186] width 34 height 21
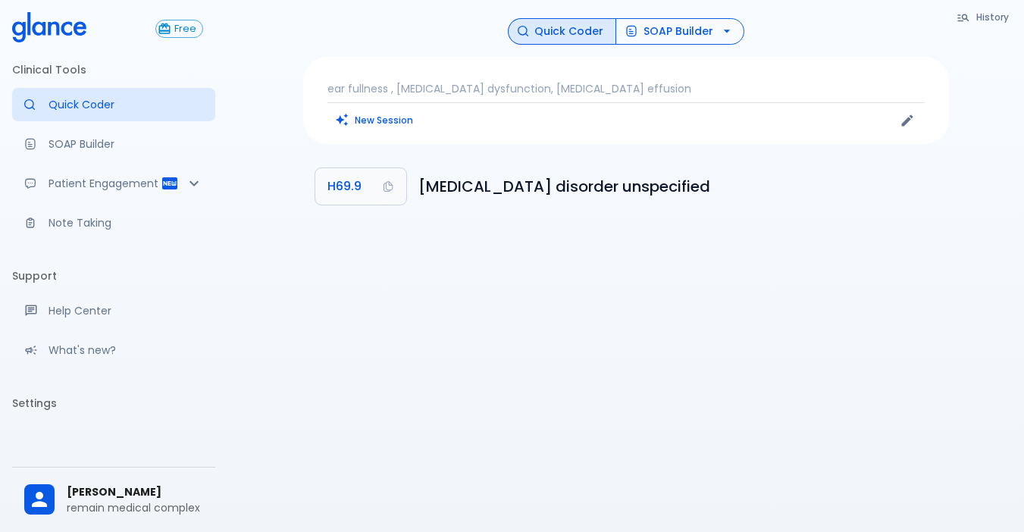
click at [694, 30] on button "SOAP Builder" at bounding box center [679, 31] width 129 height 27
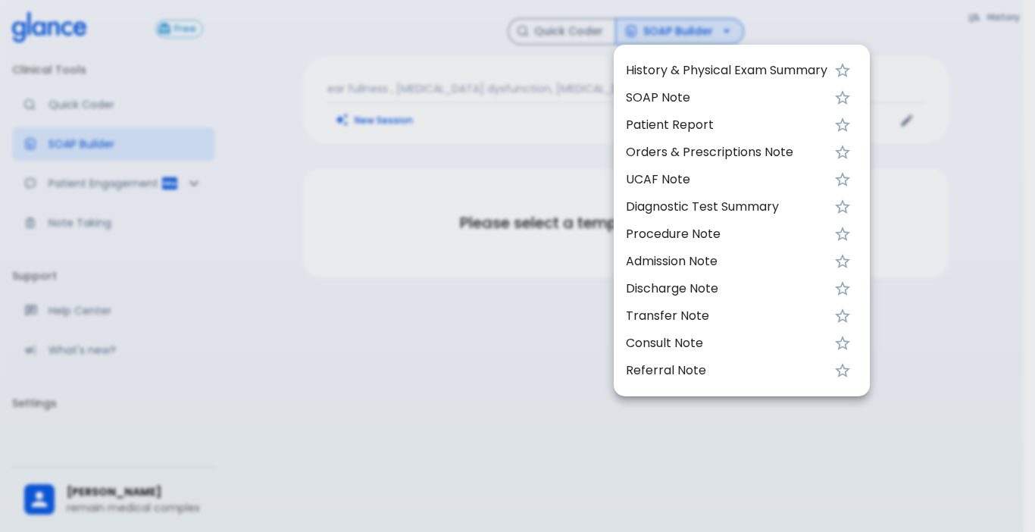
click at [712, 64] on span "History & Physical Exam Summary" at bounding box center [727, 70] width 202 height 18
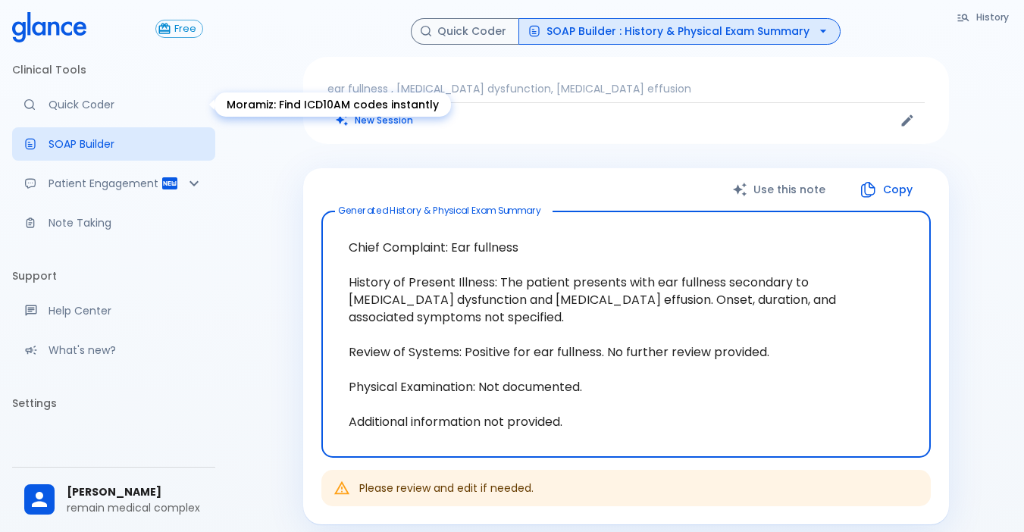
click at [87, 117] on link "Quick Coder" at bounding box center [113, 104] width 203 height 33
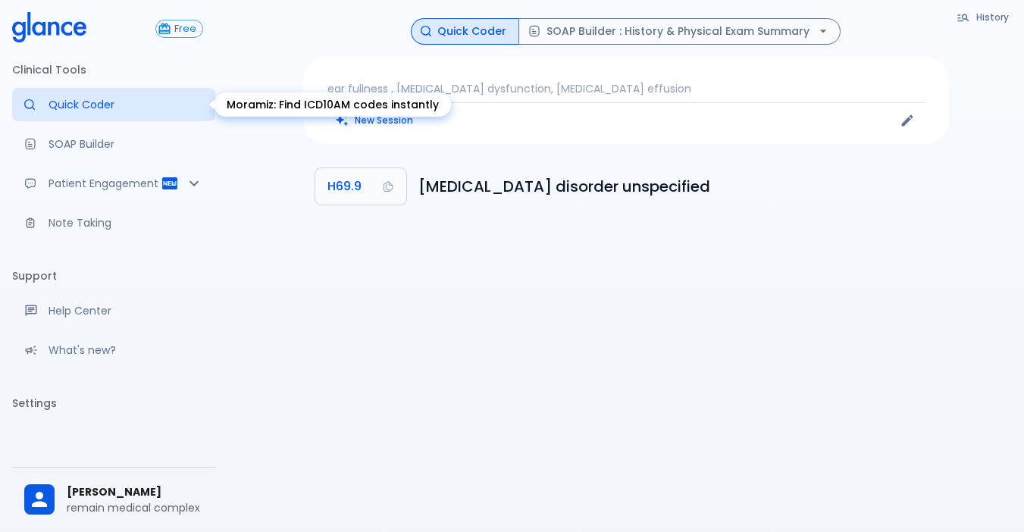
click at [89, 108] on p "Quick Coder" at bounding box center [126, 104] width 155 height 15
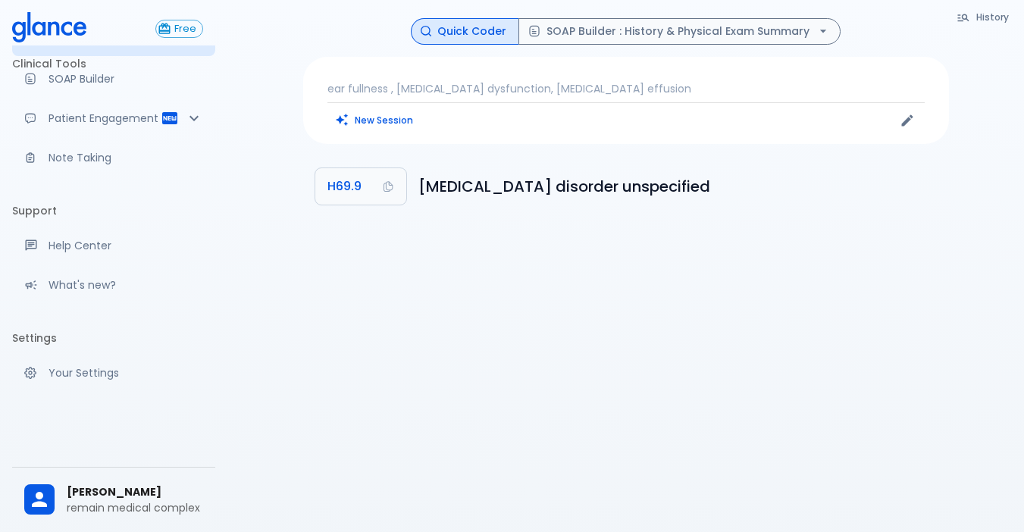
scroll to position [80, 0]
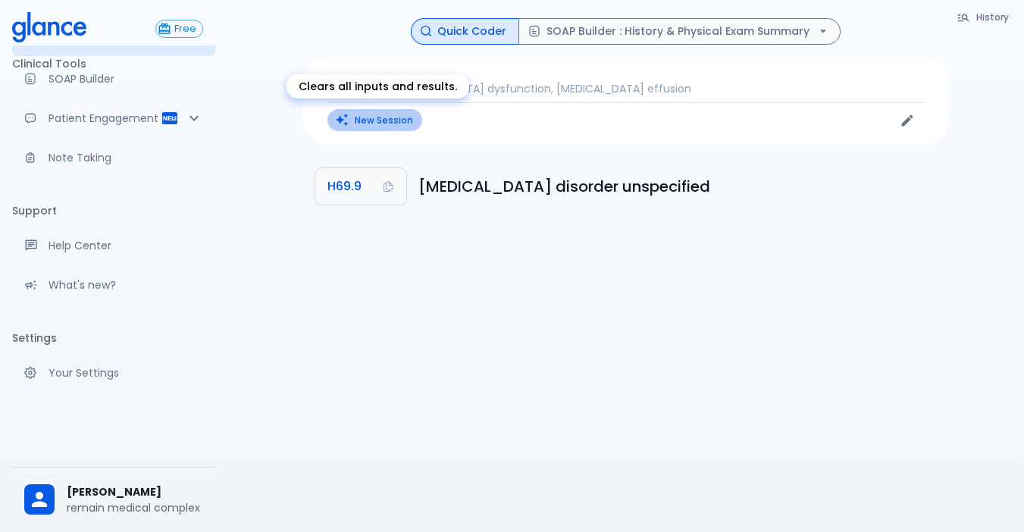
click at [382, 126] on button "New Session" at bounding box center [374, 120] width 95 height 22
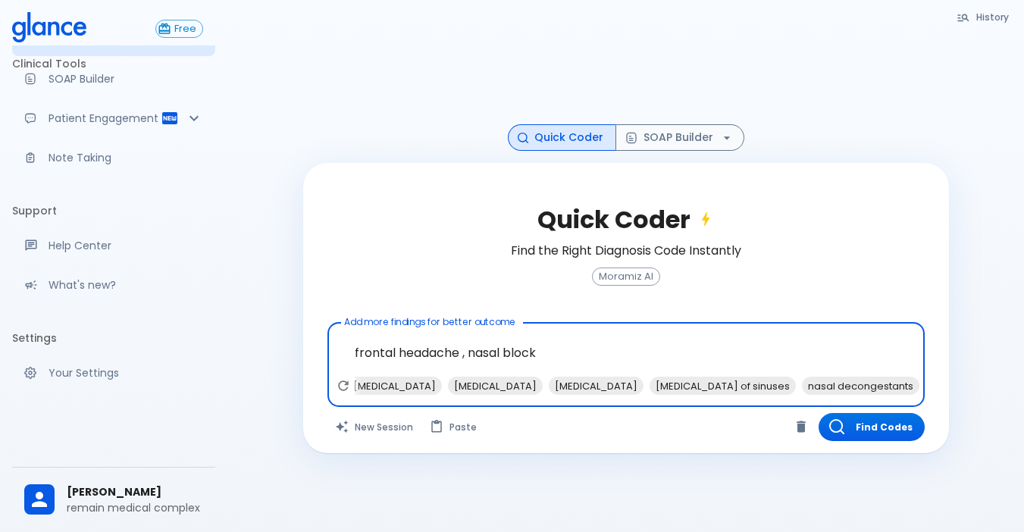
scroll to position [0, 0]
type textarea "frontal headache , nasal block"
click at [886, 423] on button "Find Codes" at bounding box center [872, 427] width 106 height 28
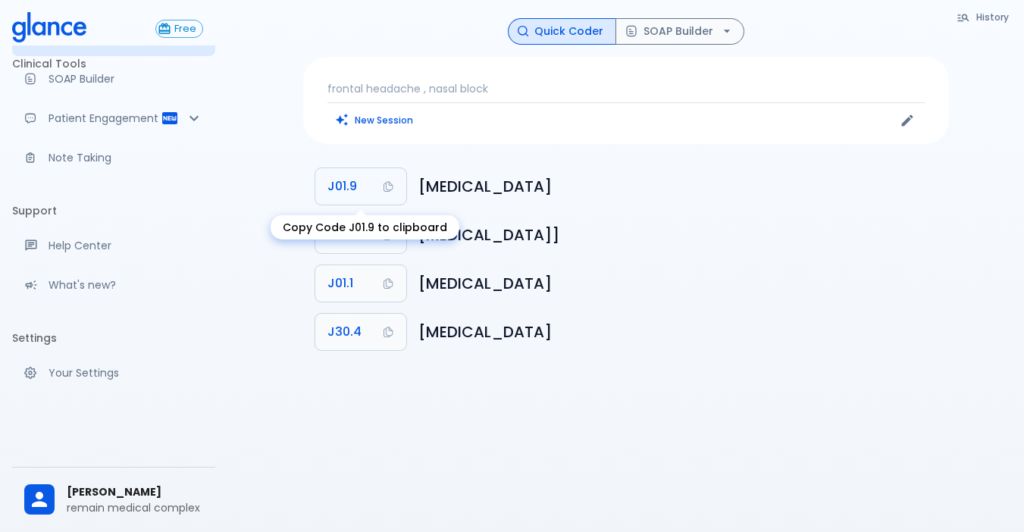
click at [368, 180] on button "J01.9" at bounding box center [360, 186] width 91 height 36
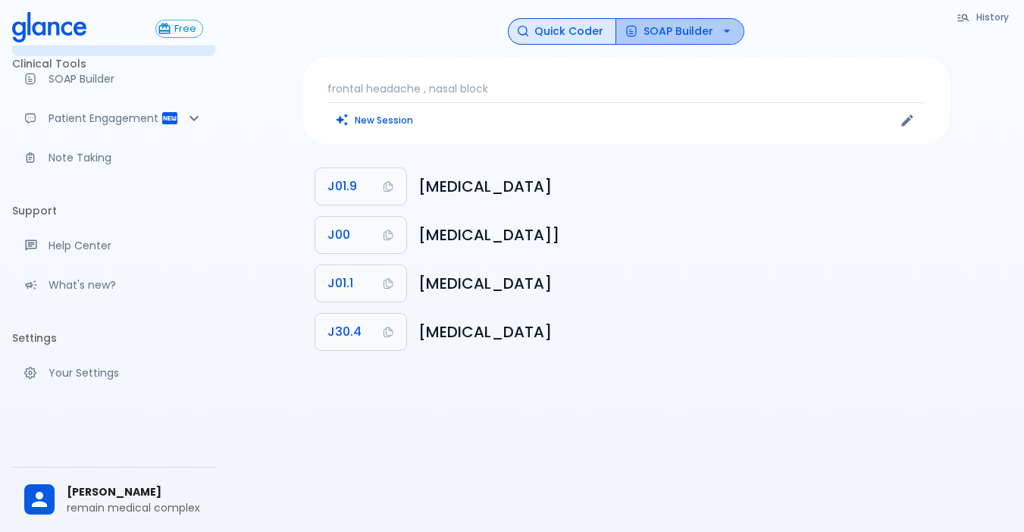
click at [672, 30] on button "SOAP Builder" at bounding box center [679, 31] width 129 height 27
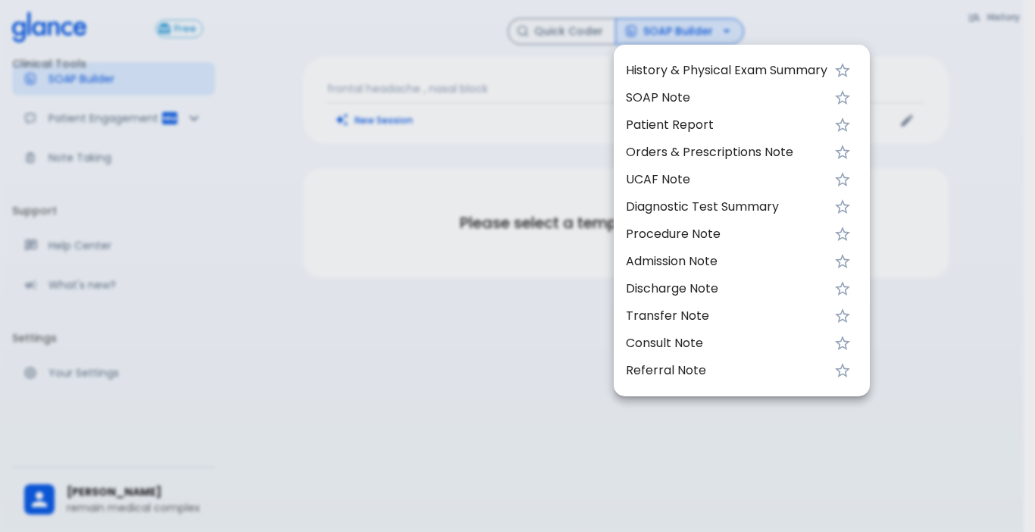
click at [725, 70] on span "History & Physical Exam Summary" at bounding box center [727, 70] width 202 height 18
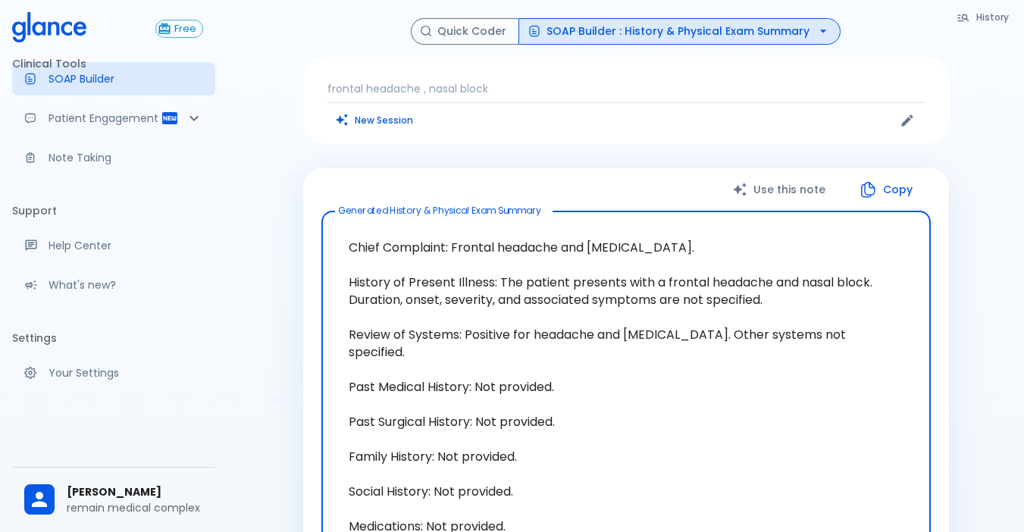
drag, startPoint x: 499, startPoint y: 287, endPoint x: 737, endPoint y: 321, distance: 239.7
click at [737, 321] on textarea "Chief Complaint: Frontal headache and nasal blockage. History of Present Illnes…" at bounding box center [626, 422] width 588 height 396
click at [468, 25] on button "Quick Coder" at bounding box center [465, 31] width 108 height 27
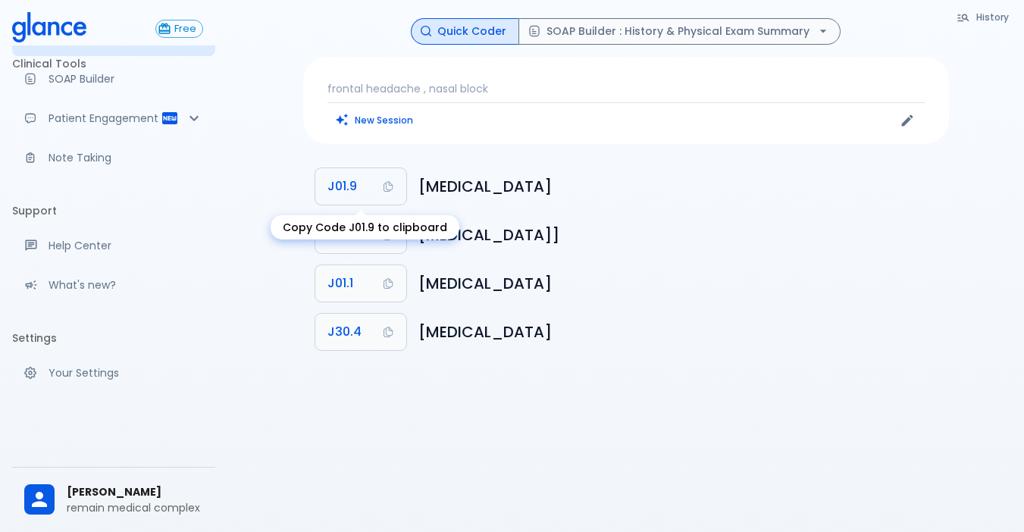
click at [351, 181] on span "J01.9" at bounding box center [342, 186] width 30 height 21
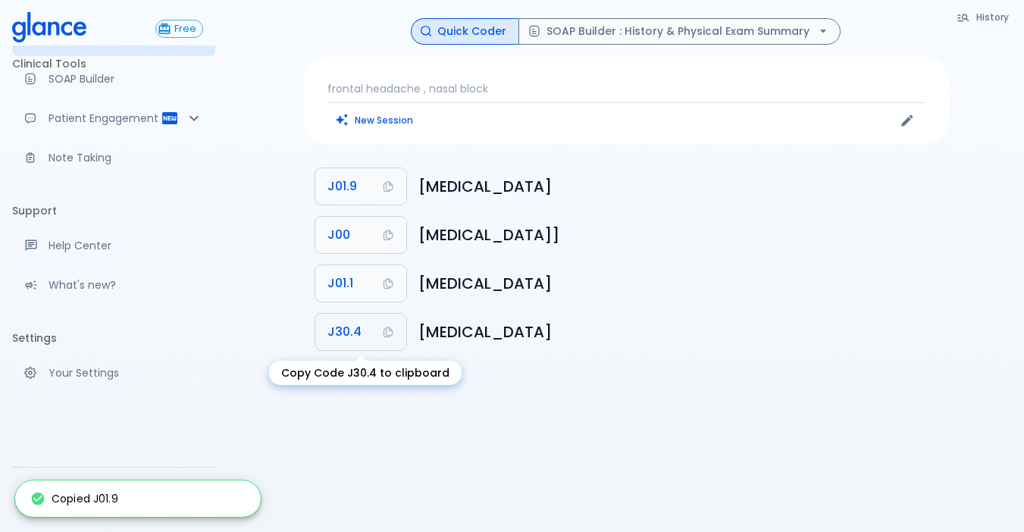
click at [346, 324] on span "J30.4" at bounding box center [344, 331] width 34 height 21
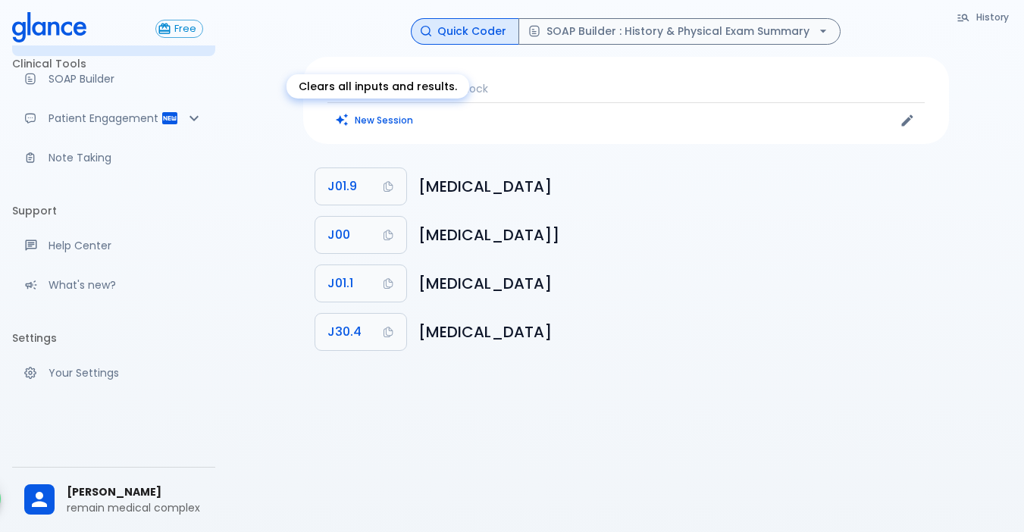
click at [391, 120] on button "New Session" at bounding box center [374, 120] width 95 height 22
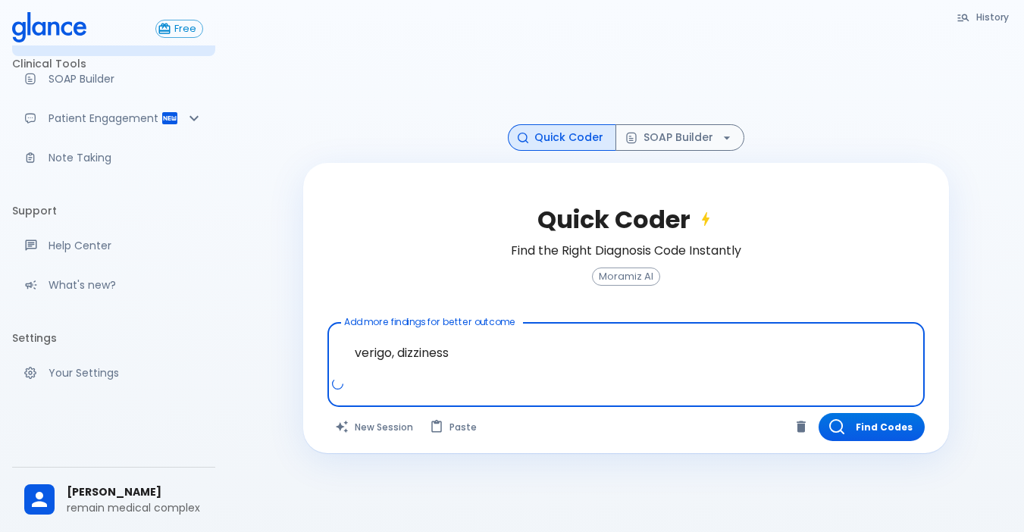
click at [376, 352] on textarea "verigo, dizziness" at bounding box center [626, 353] width 576 height 48
click at [484, 352] on textarea "vertigo, dizziness" at bounding box center [626, 353] width 576 height 48
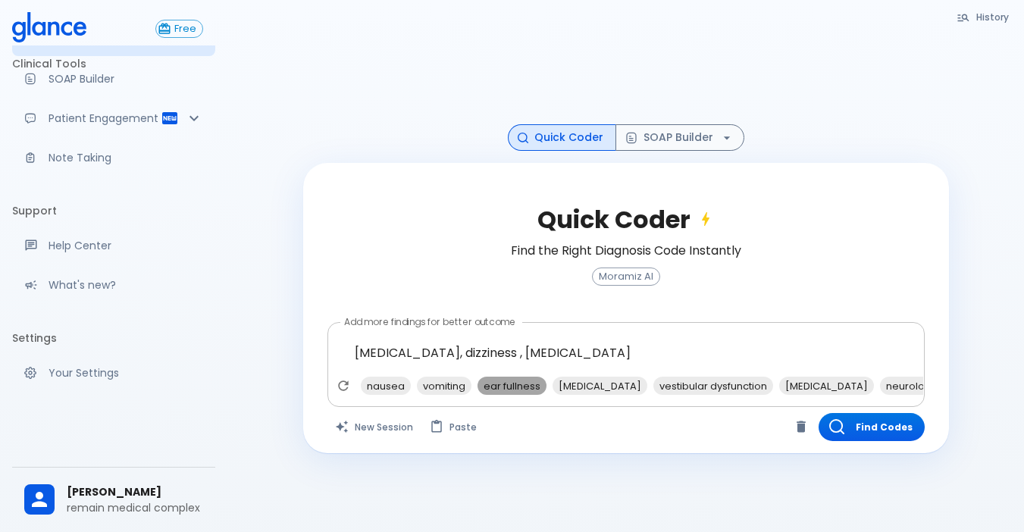
click at [505, 387] on span "ear fullness" at bounding box center [512, 385] width 69 height 17
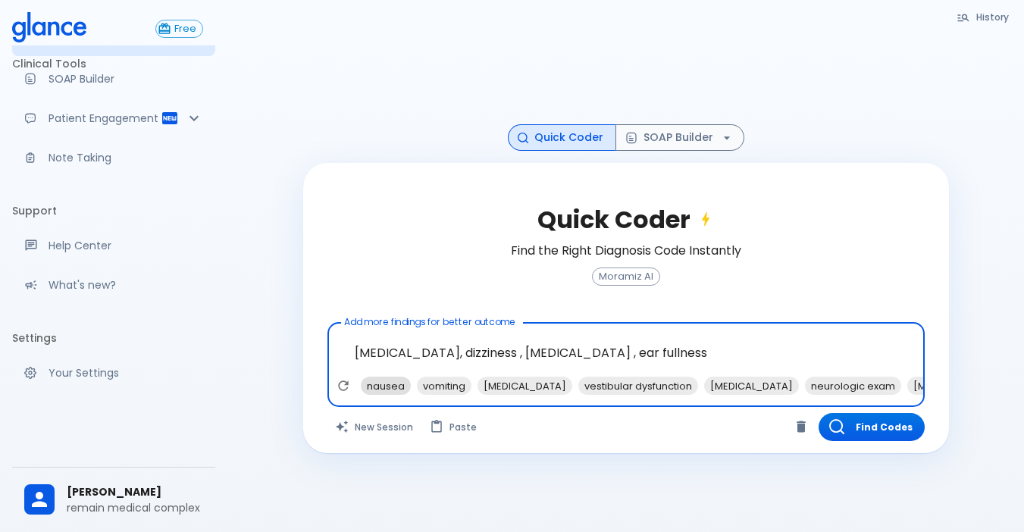
click at [389, 385] on span "nausea" at bounding box center [386, 385] width 50 height 17
type textarea "vertigo, dizziness , tinnitus , ear fullness, nausea"
click at [886, 420] on button "Find Codes" at bounding box center [872, 427] width 106 height 28
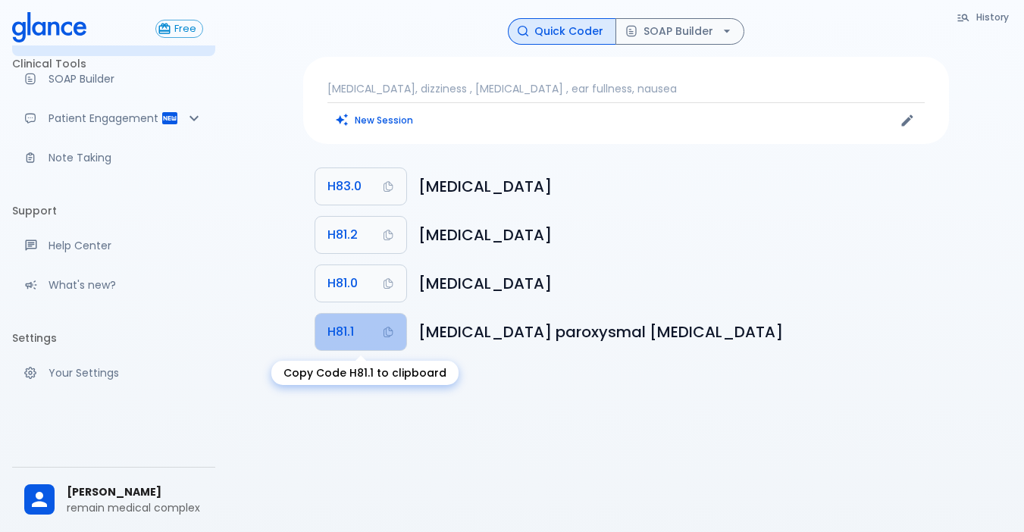
click at [388, 334] on icon "Copy Code H81.1 to clipboard" at bounding box center [388, 332] width 12 height 12
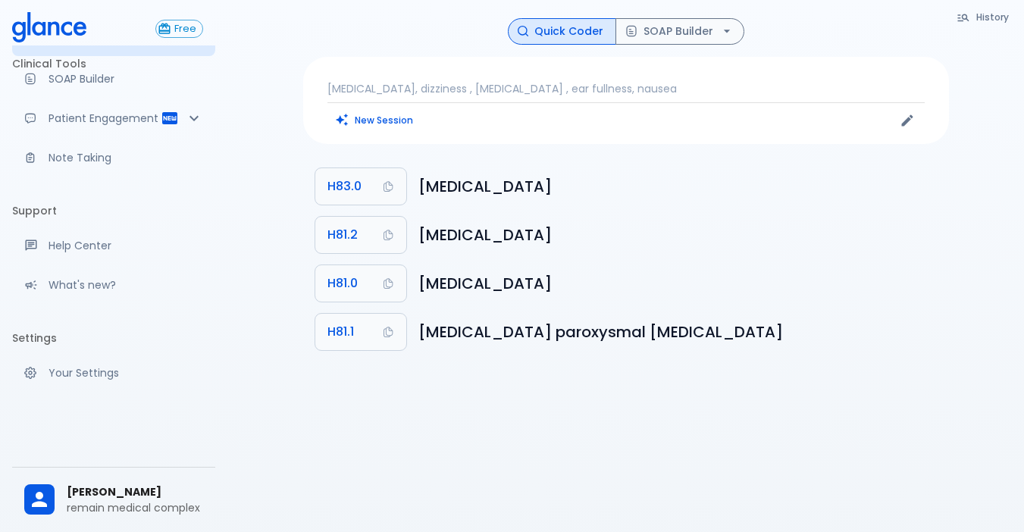
click at [557, 29] on button "Quick Coder" at bounding box center [562, 31] width 108 height 27
click at [652, 30] on button "SOAP Builder" at bounding box center [679, 31] width 129 height 27
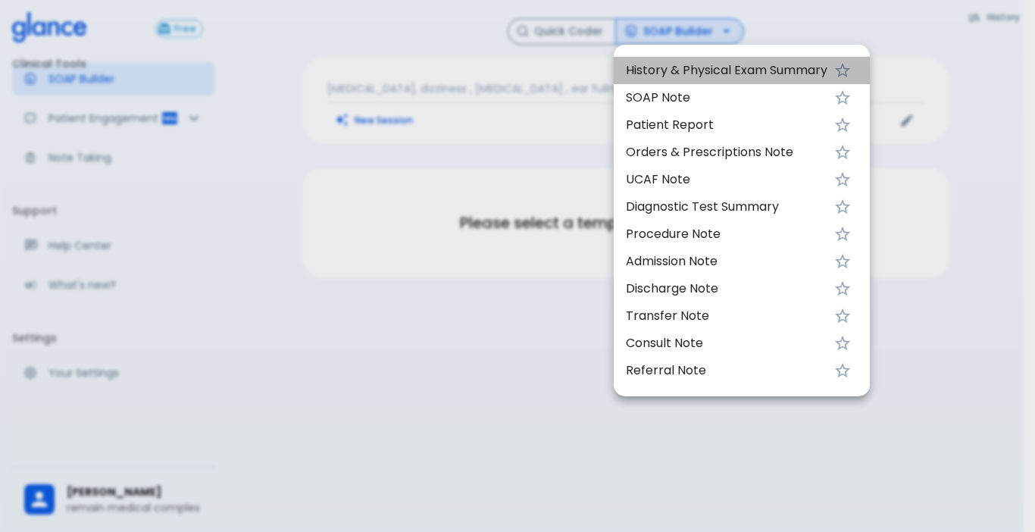
click at [711, 64] on span "History & Physical Exam Summary" at bounding box center [727, 70] width 202 height 18
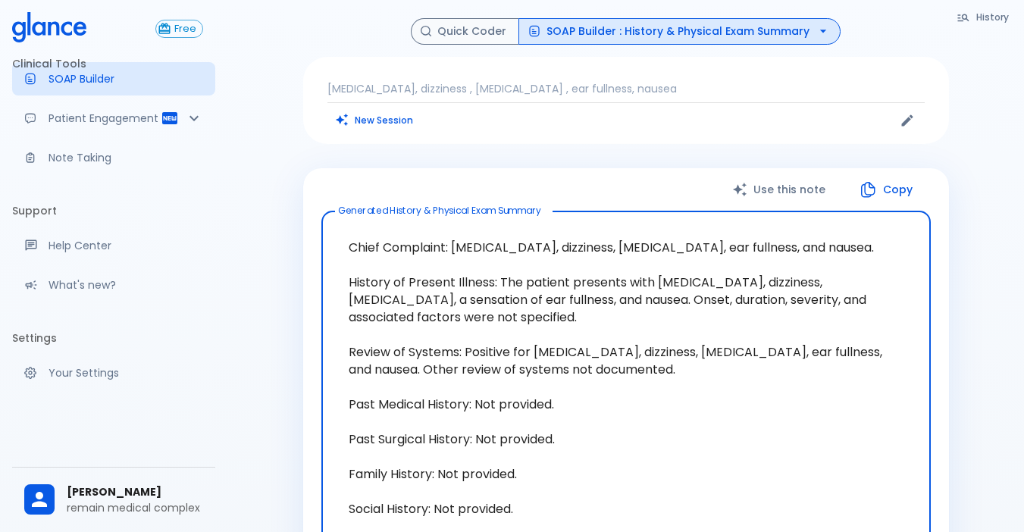
drag, startPoint x: 452, startPoint y: 249, endPoint x: 729, endPoint y: 257, distance: 277.5
click at [729, 257] on textarea "Chief Complaint: Vertigo, dizziness, tinnitus, ear fullness, and nausea. Histor…" at bounding box center [626, 431] width 588 height 414
click at [377, 116] on button "New Session" at bounding box center [374, 120] width 95 height 22
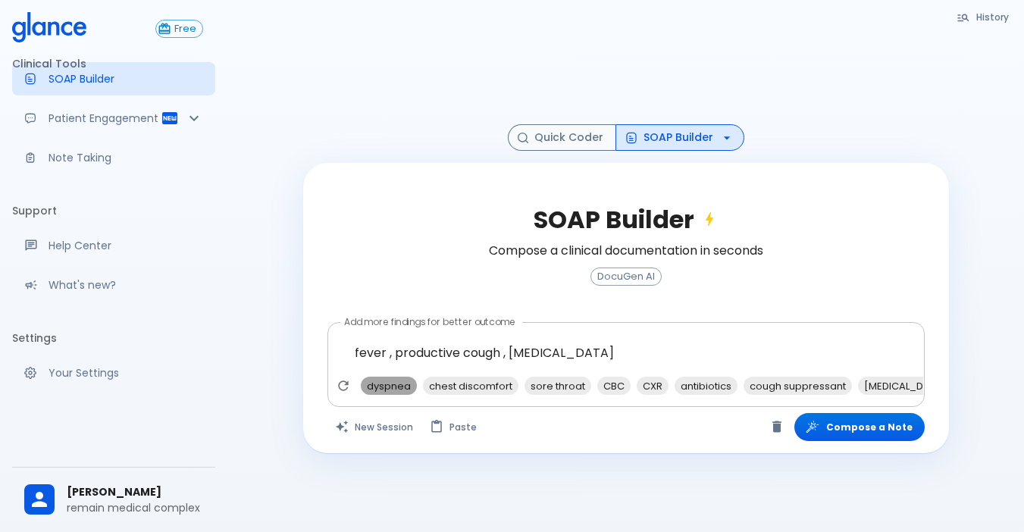
click at [393, 388] on span "dyspnea" at bounding box center [389, 385] width 56 height 17
type textarea "fever , productive cough , throat pain , dyspnea"
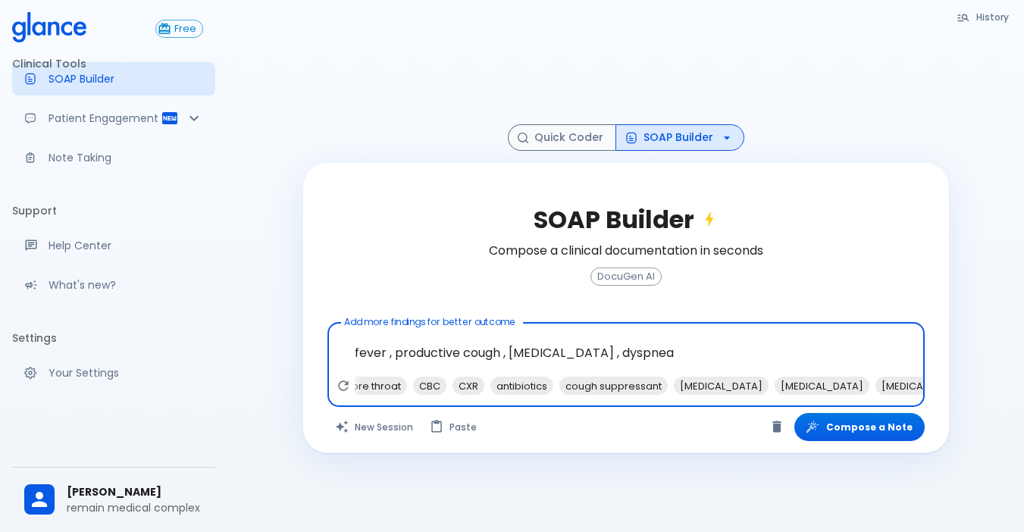
scroll to position [0, 139]
click at [883, 432] on button "Compose a Note" at bounding box center [859, 427] width 130 height 28
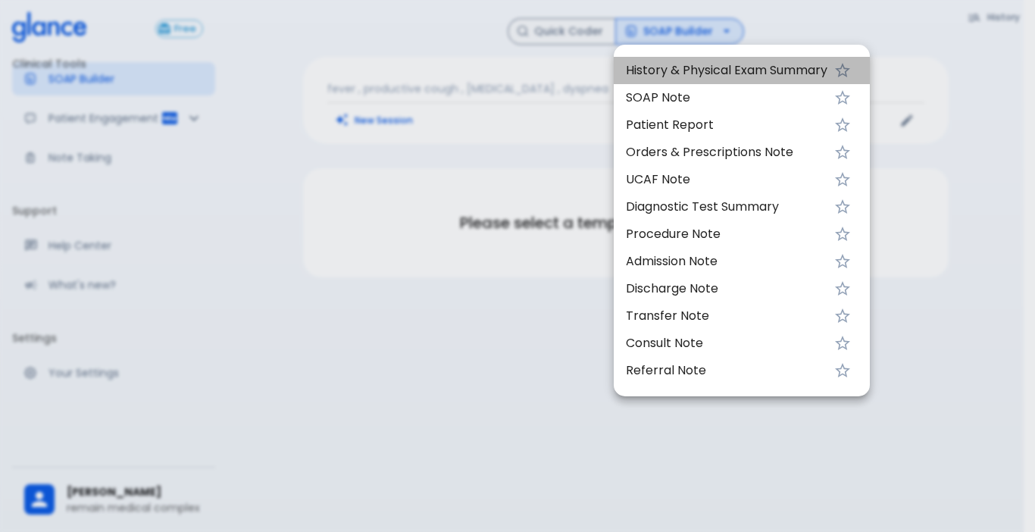
click at [712, 65] on span "History & Physical Exam Summary" at bounding box center [727, 70] width 202 height 18
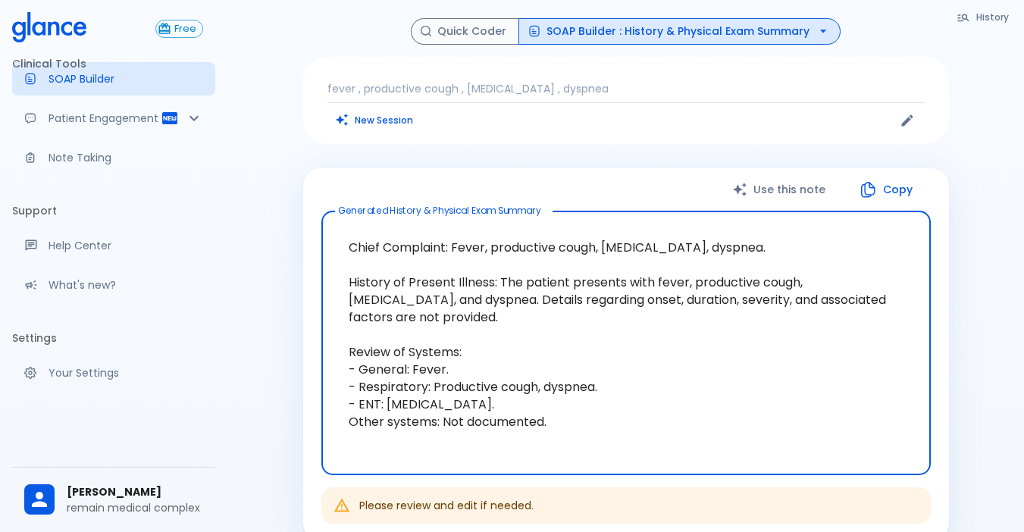
drag, startPoint x: 499, startPoint y: 283, endPoint x: 797, endPoint y: 340, distance: 304.0
click at [797, 340] on textarea "Chief Complaint: Fever, productive cough, throat pain, dyspnea. History of Pres…" at bounding box center [626, 344] width 588 height 240
